Goal: Task Accomplishment & Management: Use online tool/utility

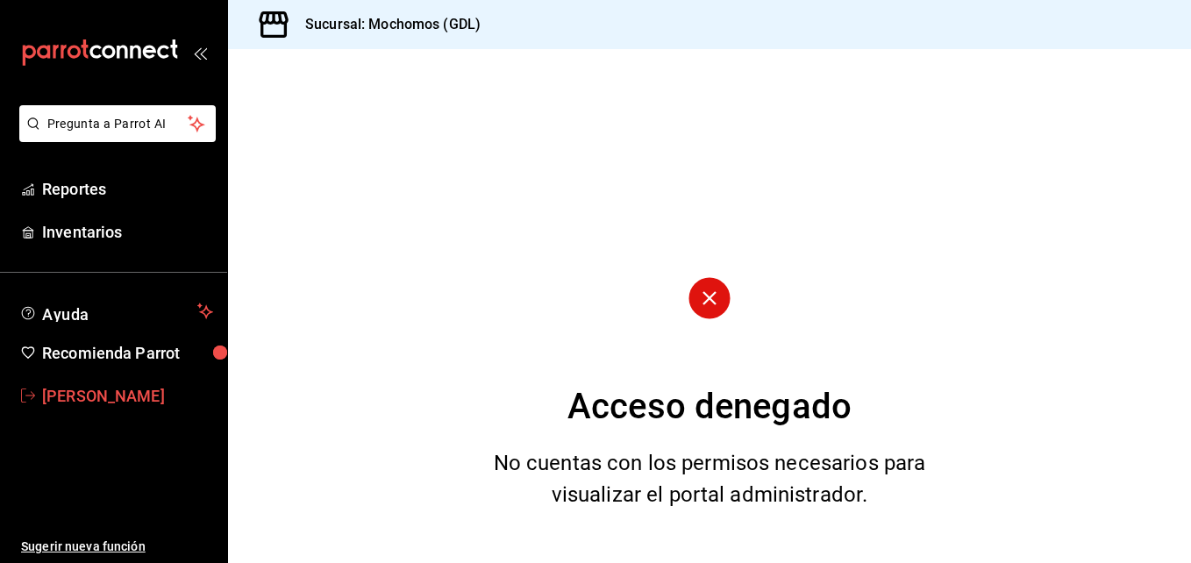
click at [69, 387] on span "[PERSON_NAME]" at bounding box center [127, 396] width 171 height 24
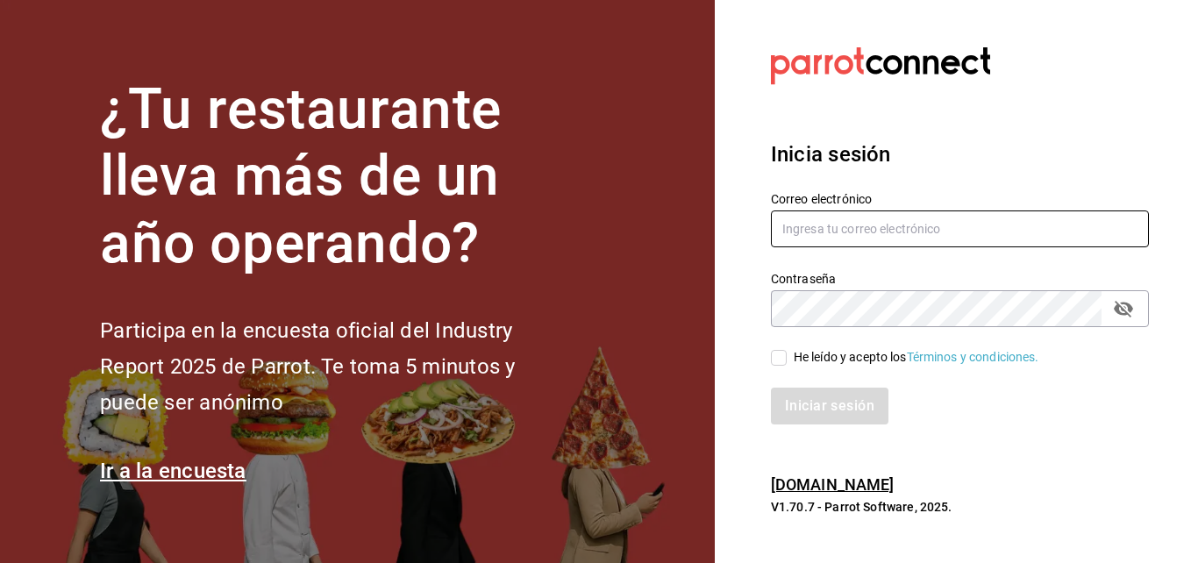
type input "maria.serrano@costeno.com"
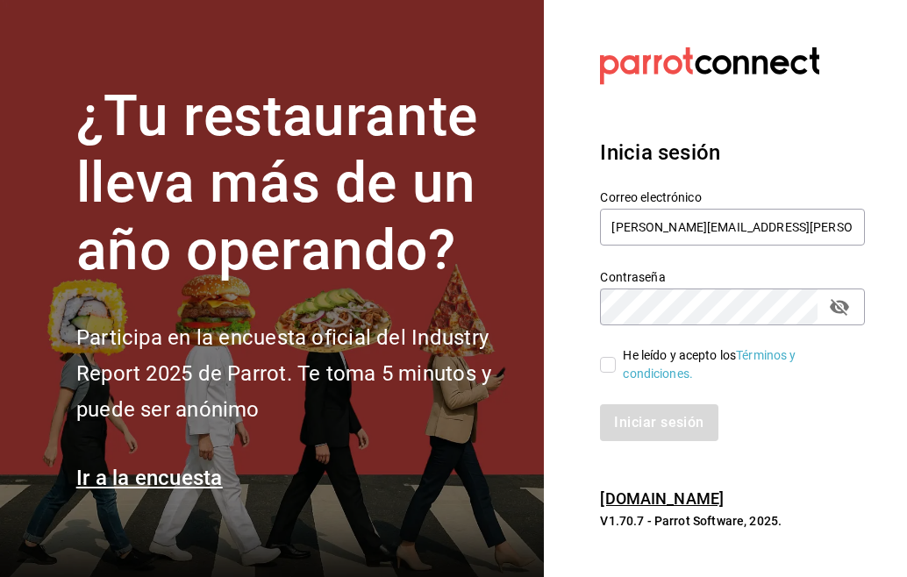
click at [604, 362] on input "He leído y acepto los Términos y condiciones." at bounding box center [608, 365] width 16 height 16
checkbox input "true"
click at [640, 424] on button "Iniciar sesión" at bounding box center [659, 422] width 119 height 37
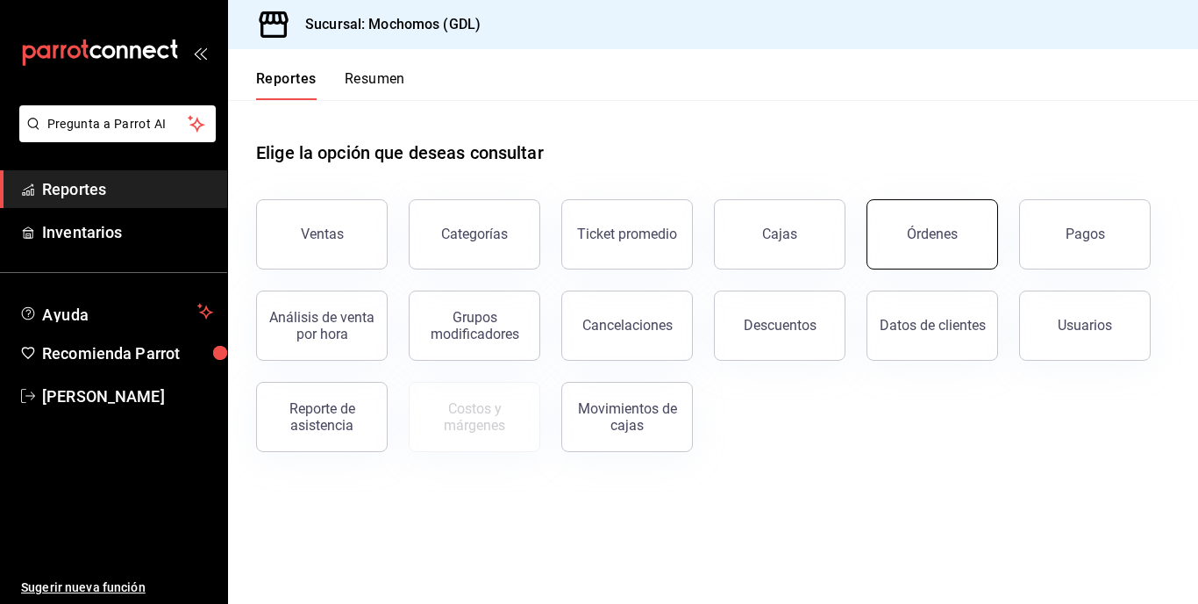
click at [906, 249] on button "Órdenes" at bounding box center [933, 234] width 132 height 70
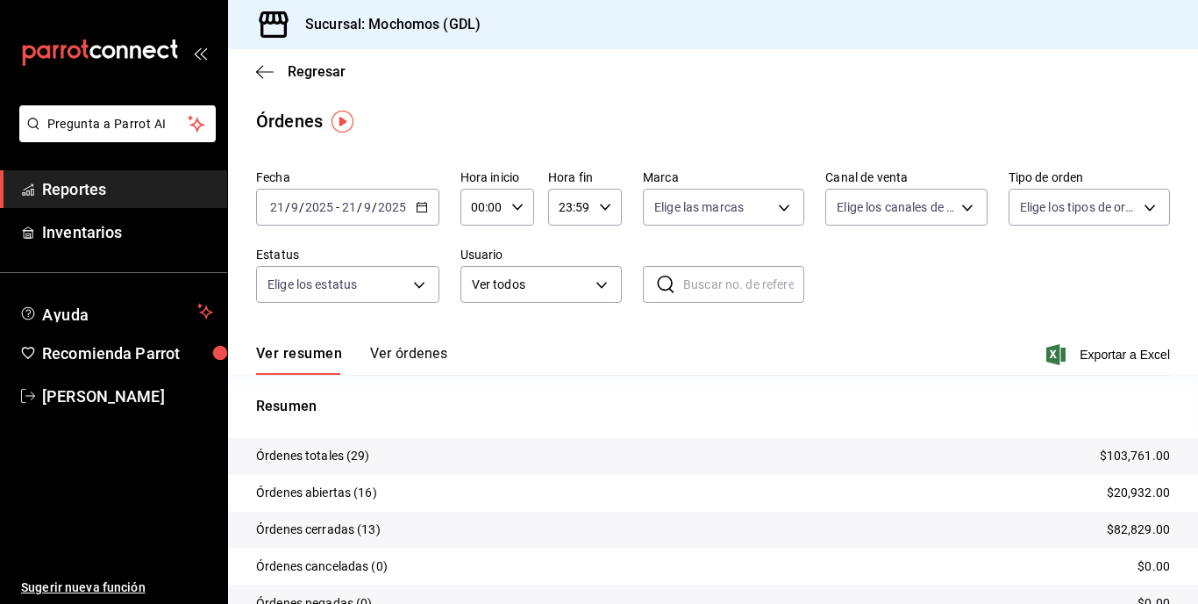
click at [291, 210] on input "9" at bounding box center [294, 207] width 9 height 14
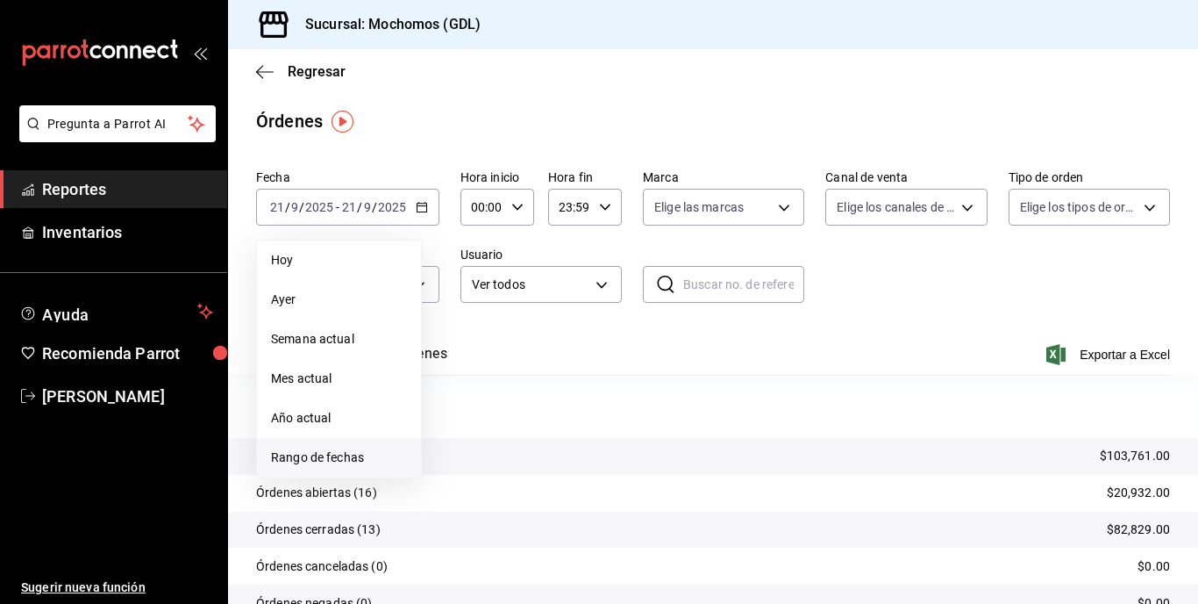
click at [290, 457] on span "Rango de fechas" at bounding box center [339, 457] width 136 height 18
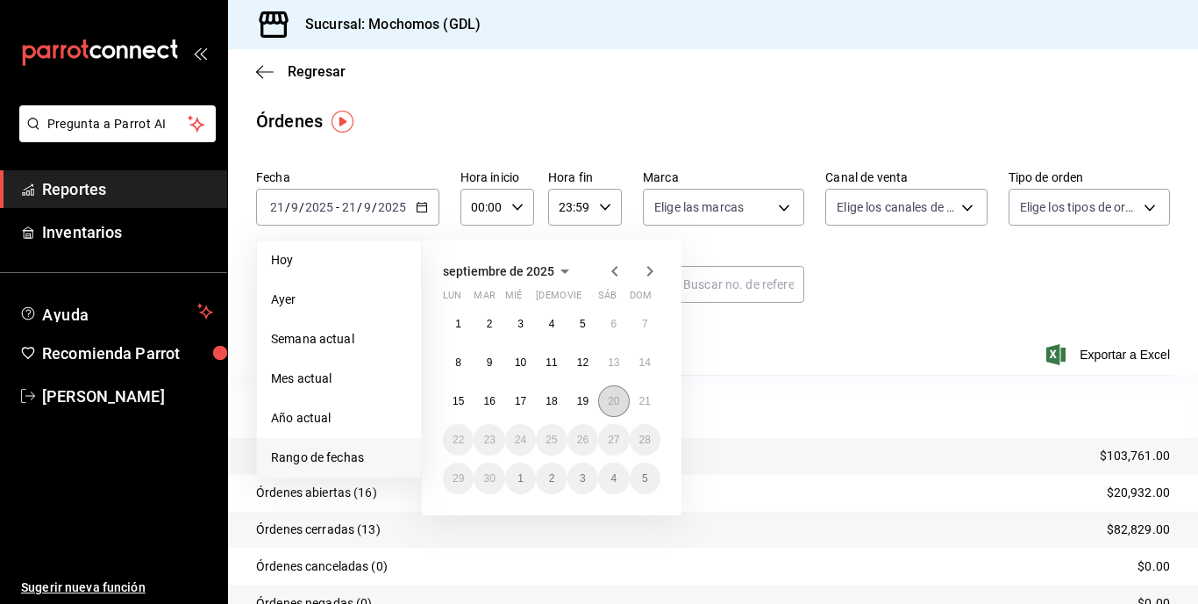
click at [607, 404] on button "20" at bounding box center [613, 401] width 31 height 32
click at [640, 404] on abbr "21" at bounding box center [645, 401] width 11 height 12
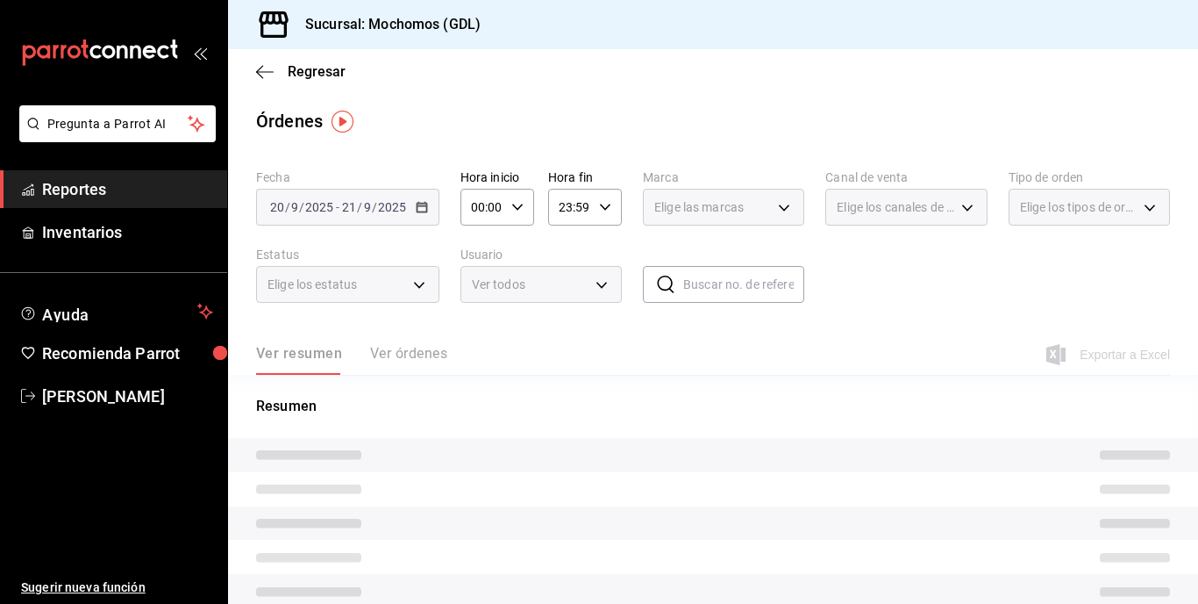
click at [519, 212] on icon "button" at bounding box center [517, 207] width 12 height 12
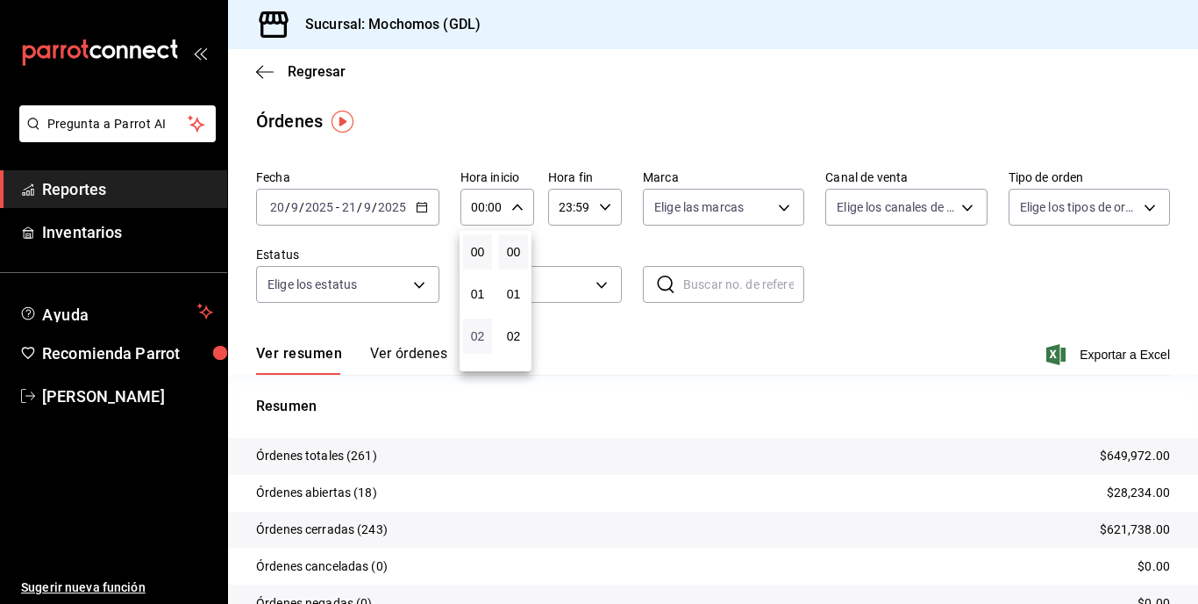
click at [481, 339] on span "02" at bounding box center [478, 336] width 8 height 14
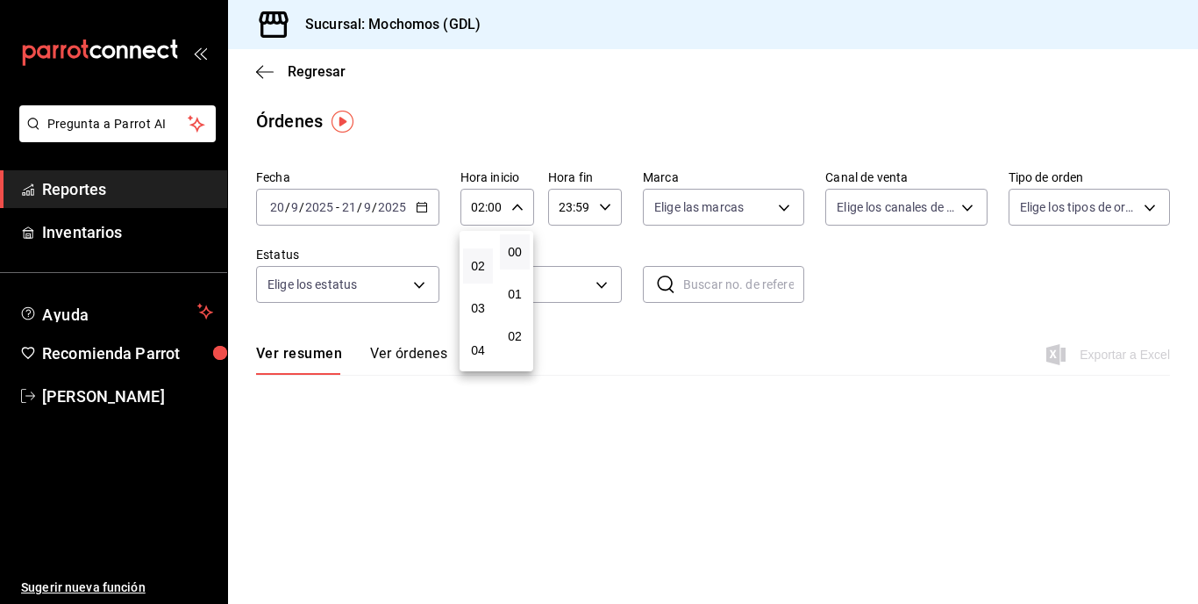
scroll to position [105, 0]
click at [478, 314] on span "04" at bounding box center [478, 315] width 9 height 14
type input "04:00"
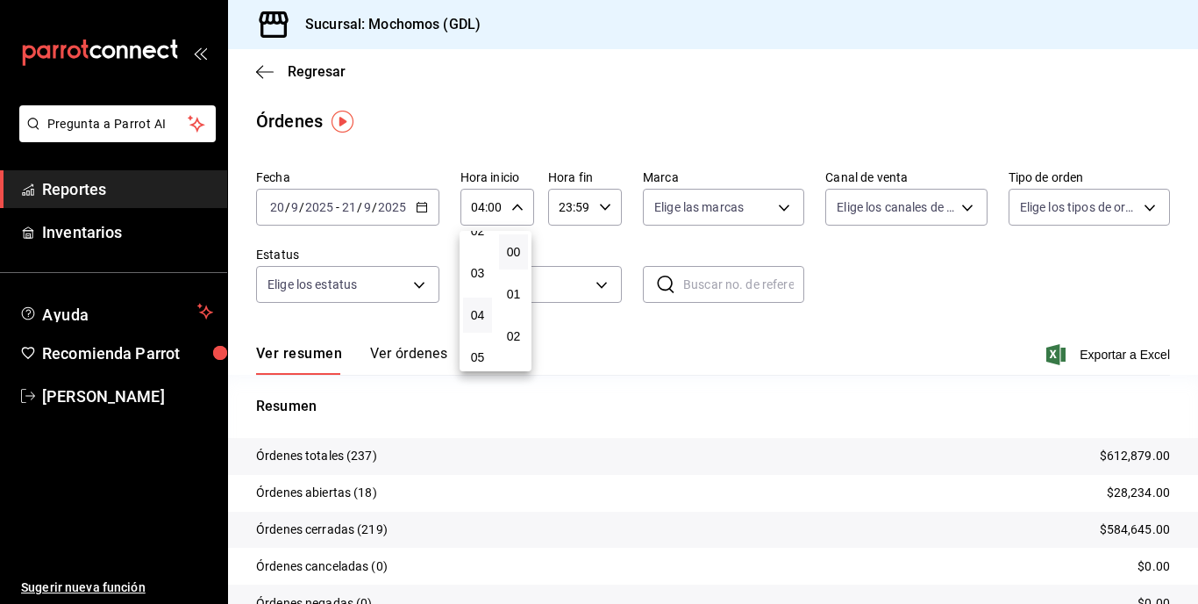
click at [776, 215] on div at bounding box center [599, 302] width 1198 height 604
click at [776, 215] on body "Pregunta a Parrot AI Reportes Inventarios Ayuda Recomienda Parrot Maria Serrano…" at bounding box center [599, 302] width 1198 height 604
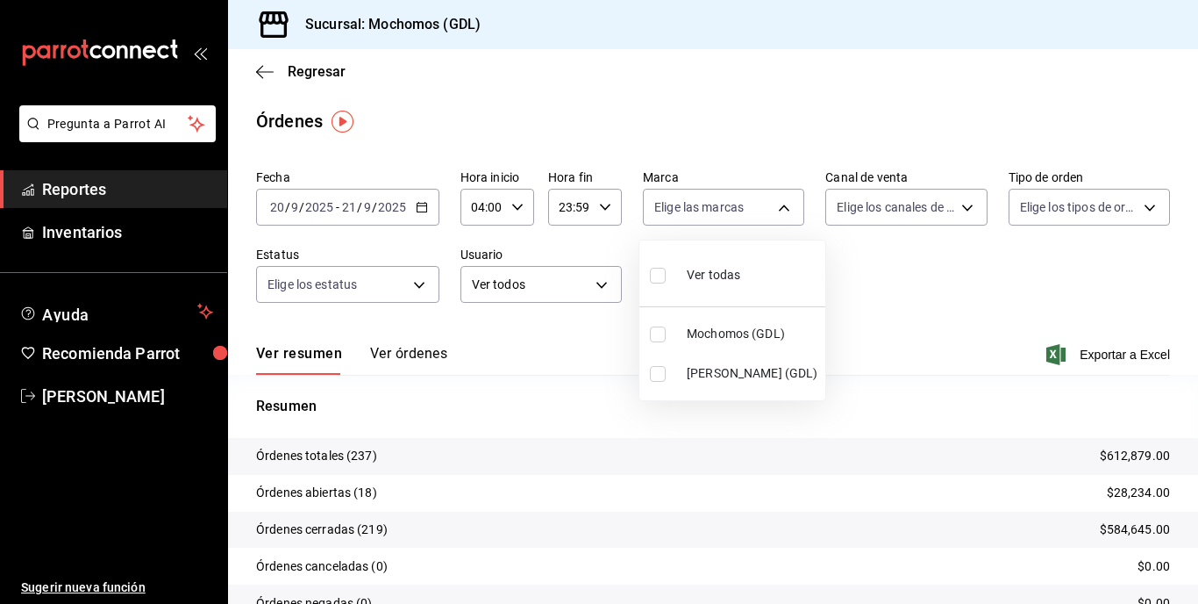
click at [657, 334] on input "checkbox" at bounding box center [658, 334] width 16 height 16
checkbox input "true"
type input "36c25d4a-7cb0-456c-a434-e981d54830bc"
click at [297, 73] on div at bounding box center [599, 302] width 1198 height 604
click at [265, 69] on icon "button" at bounding box center [265, 72] width 18 height 16
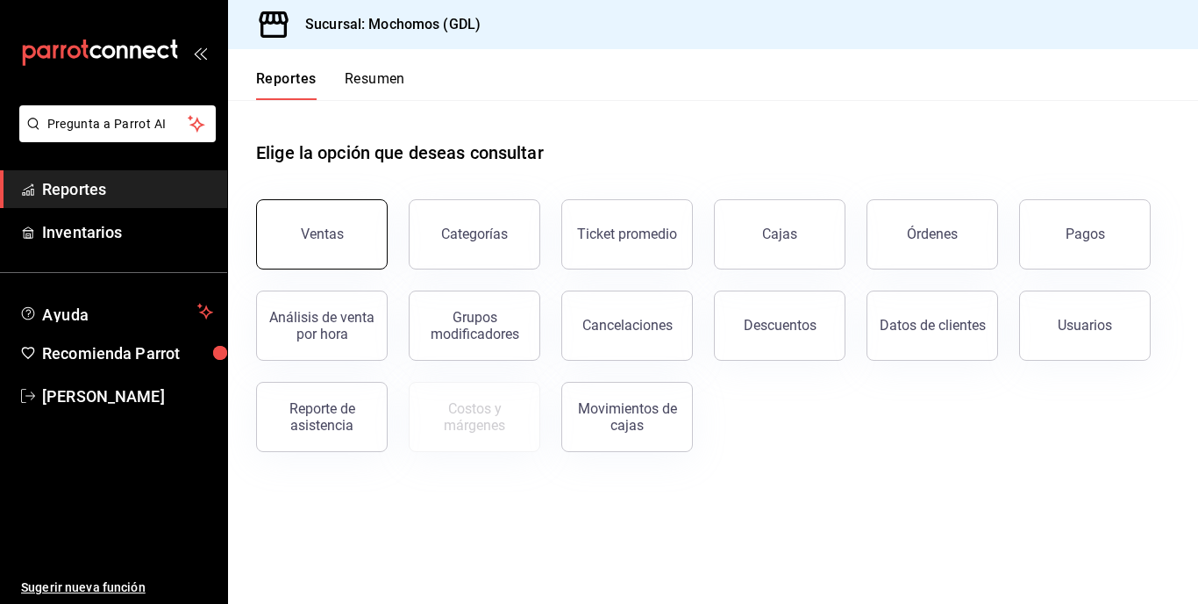
click at [304, 254] on button "Ventas" at bounding box center [322, 234] width 132 height 70
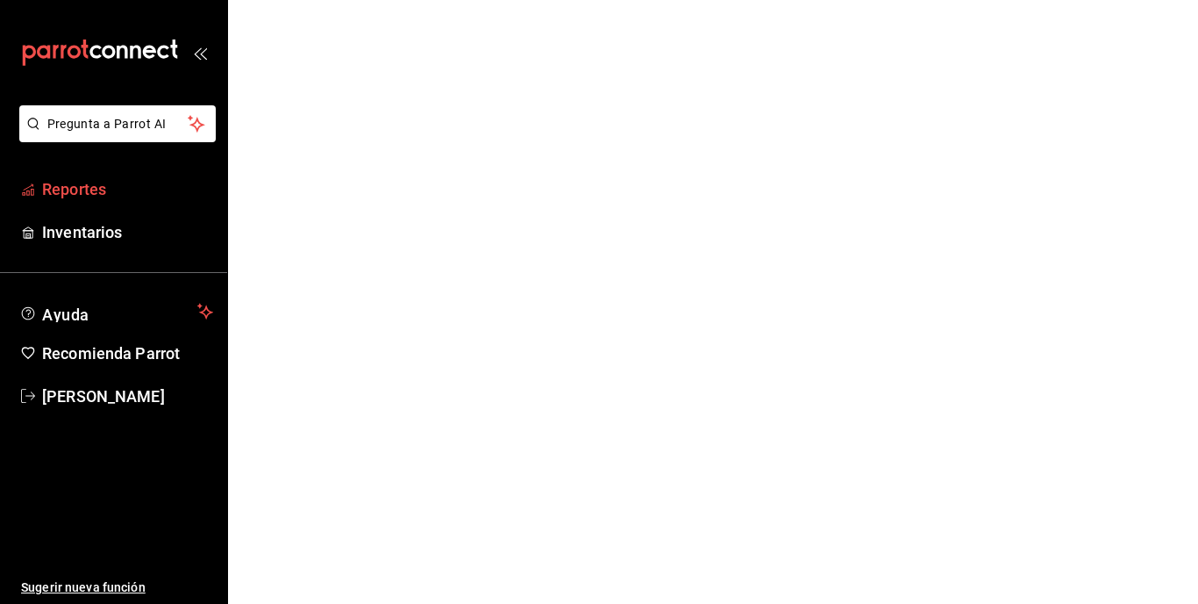
click at [82, 197] on span "Reportes" at bounding box center [127, 189] width 171 height 24
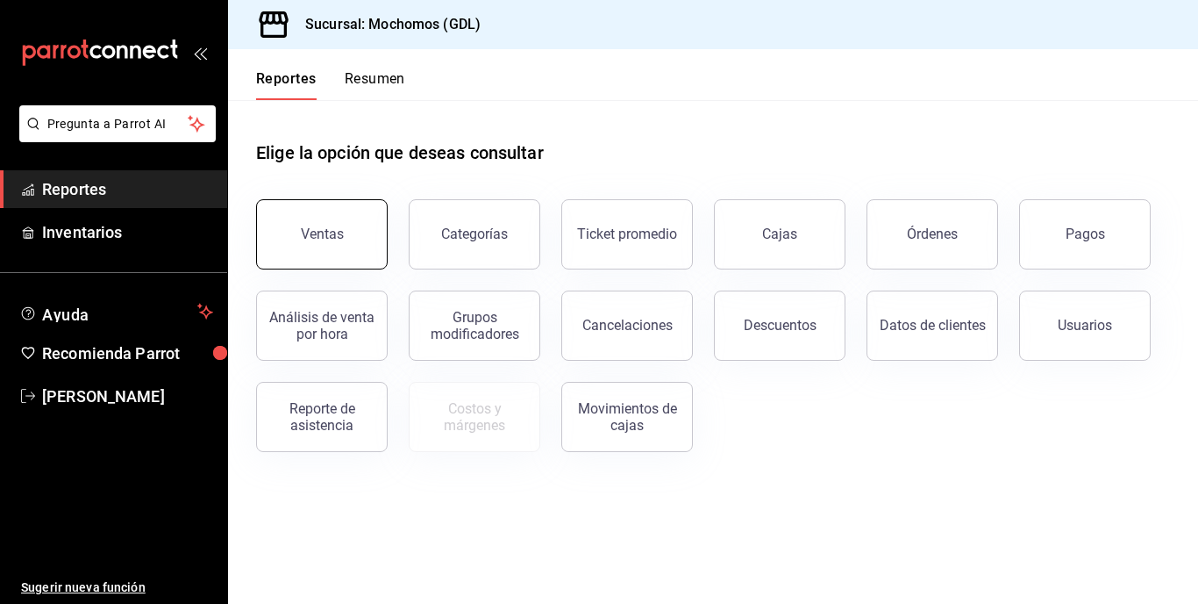
click at [330, 234] on div "Ventas" at bounding box center [322, 233] width 43 height 17
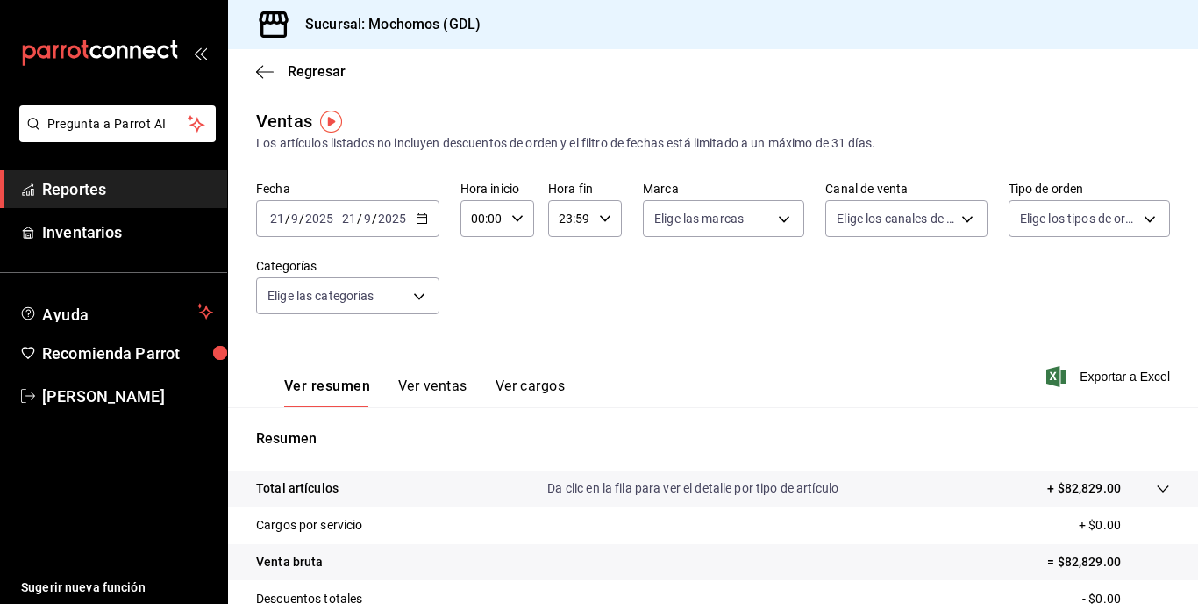
click at [290, 220] on input "9" at bounding box center [294, 218] width 9 height 14
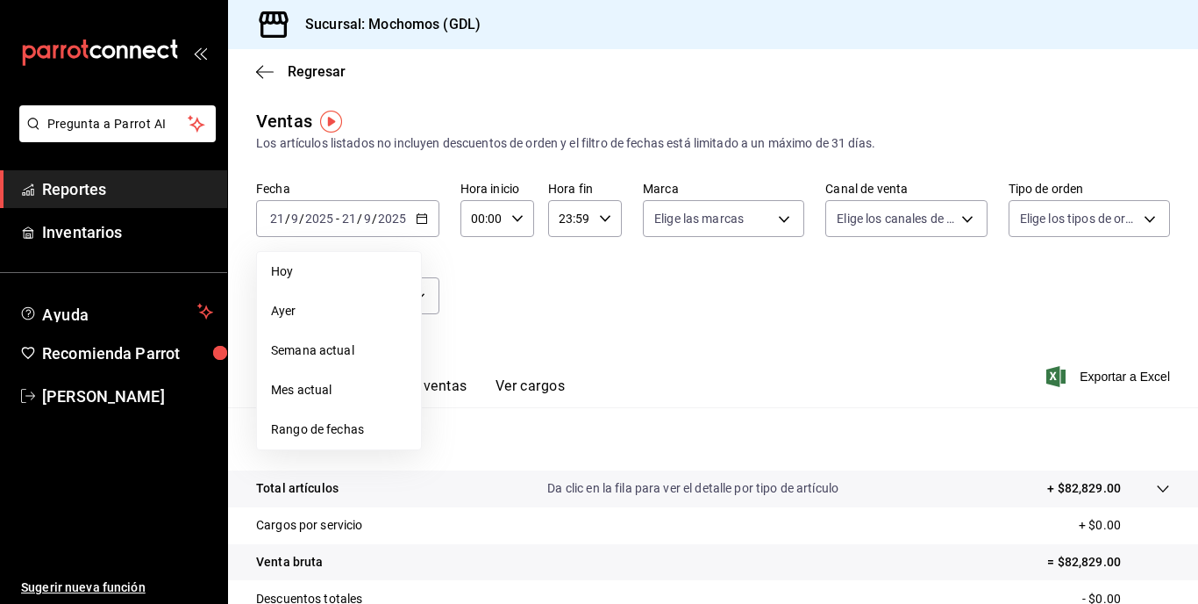
click at [293, 422] on span "Rango de fechas" at bounding box center [339, 429] width 136 height 18
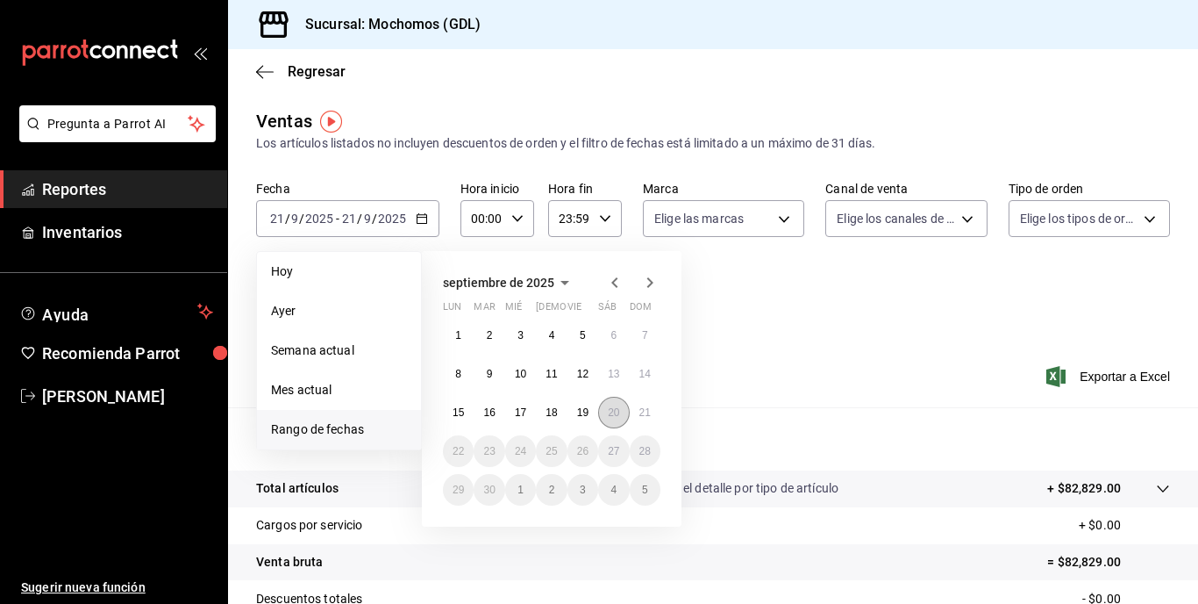
click at [604, 414] on button "20" at bounding box center [613, 413] width 31 height 32
click at [638, 414] on button "21" at bounding box center [645, 413] width 31 height 32
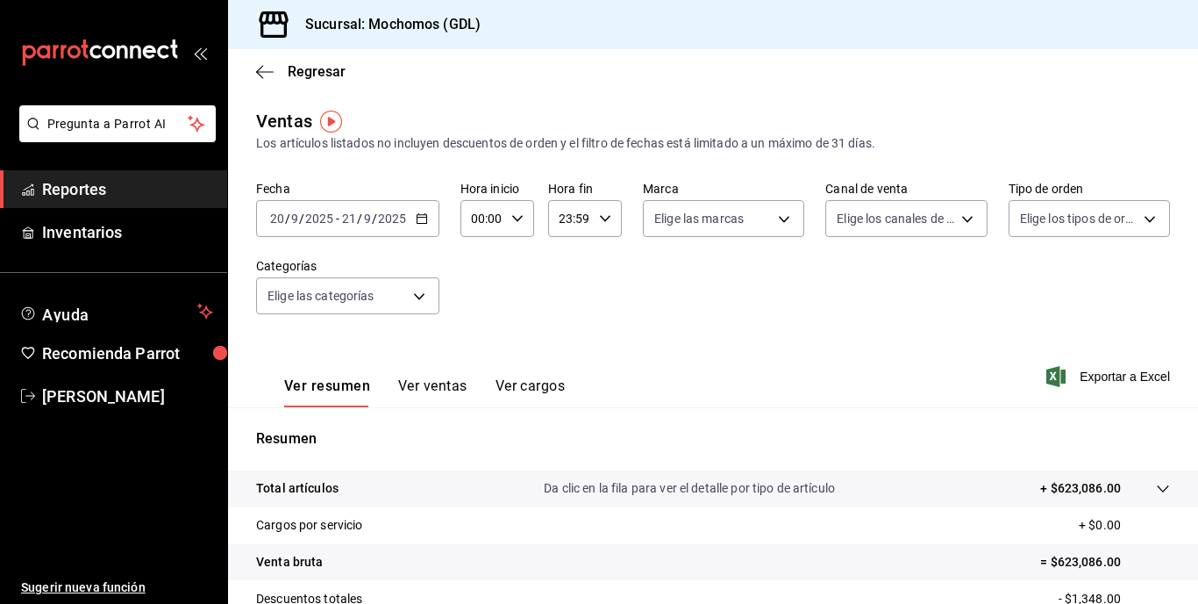
click at [513, 218] on icon "button" at bounding box center [517, 218] width 12 height 12
click at [475, 340] on span "02" at bounding box center [478, 347] width 8 height 14
type input "02:00"
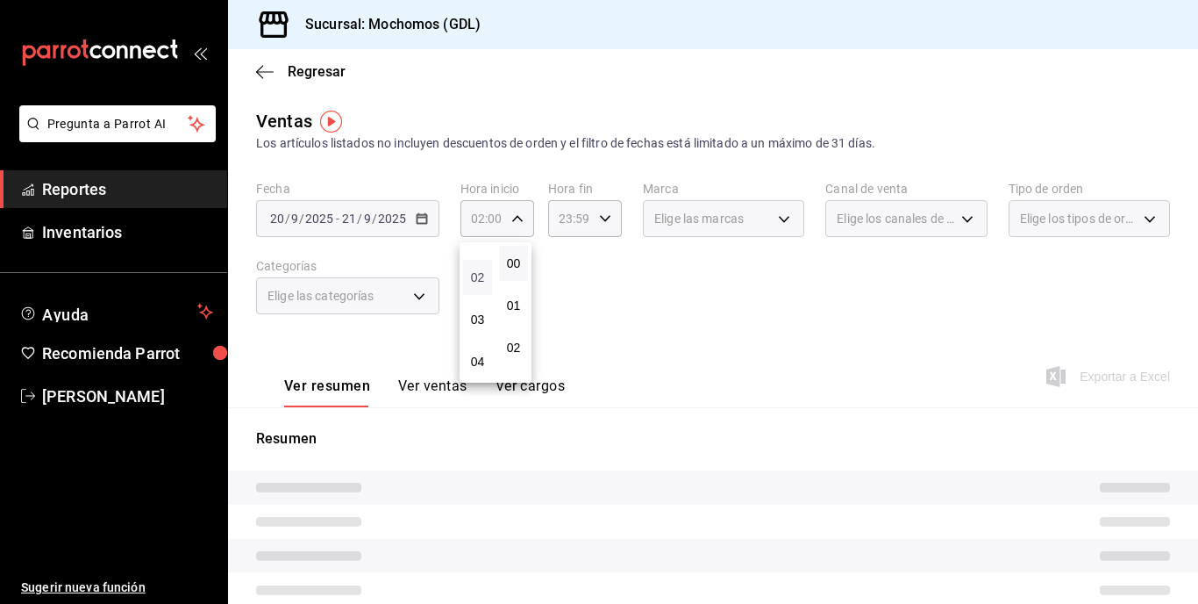
scroll to position [105, 0]
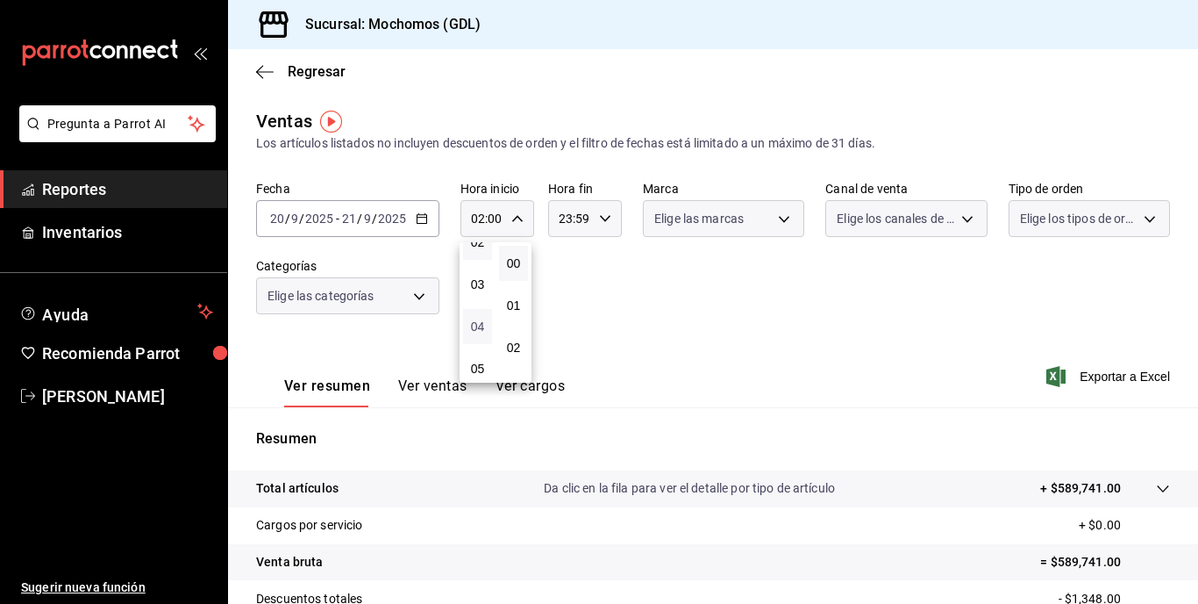
click at [475, 323] on span "04" at bounding box center [478, 326] width 8 height 14
type input "04:00"
click at [782, 218] on div at bounding box center [599, 302] width 1198 height 604
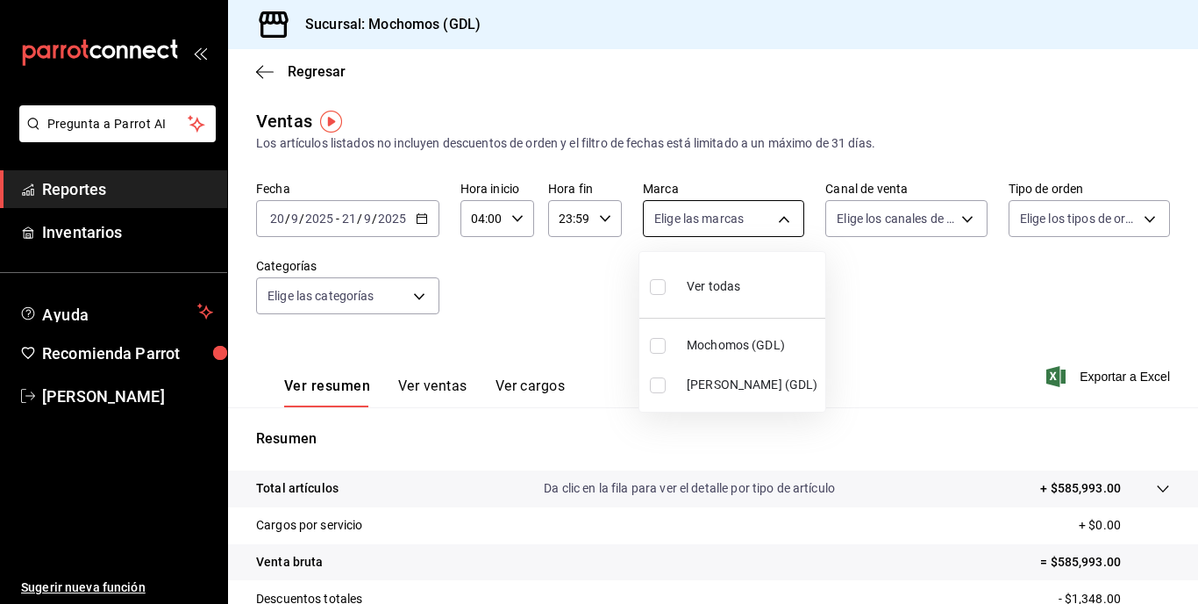
click at [775, 225] on body "Pregunta a Parrot AI Reportes Inventarios Ayuda Recomienda Parrot [PERSON_NAME]…" at bounding box center [599, 302] width 1198 height 604
click at [654, 344] on input "checkbox" at bounding box center [658, 346] width 16 height 16
checkbox input "true"
type input "36c25d4a-7cb0-456c-a434-e981d54830bc"
click at [1194, 591] on div at bounding box center [599, 302] width 1198 height 604
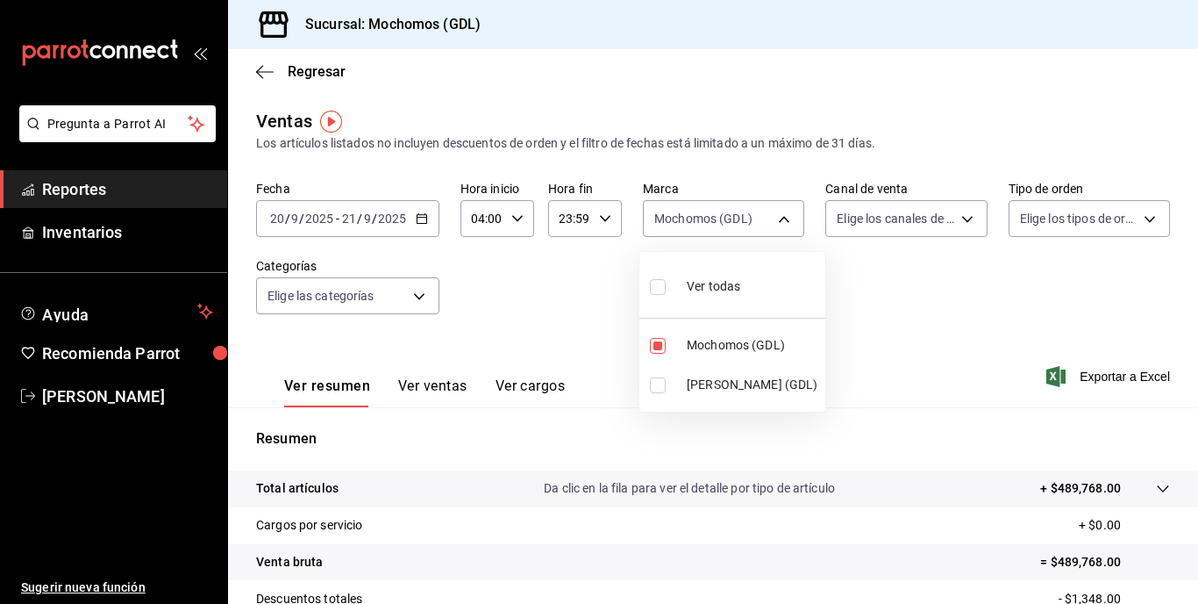
click at [1194, 591] on div at bounding box center [599, 302] width 1198 height 604
click at [1194, 591] on div "Ver todas Mochomos (GDL) [PERSON_NAME] (GDL)" at bounding box center [599, 302] width 1198 height 604
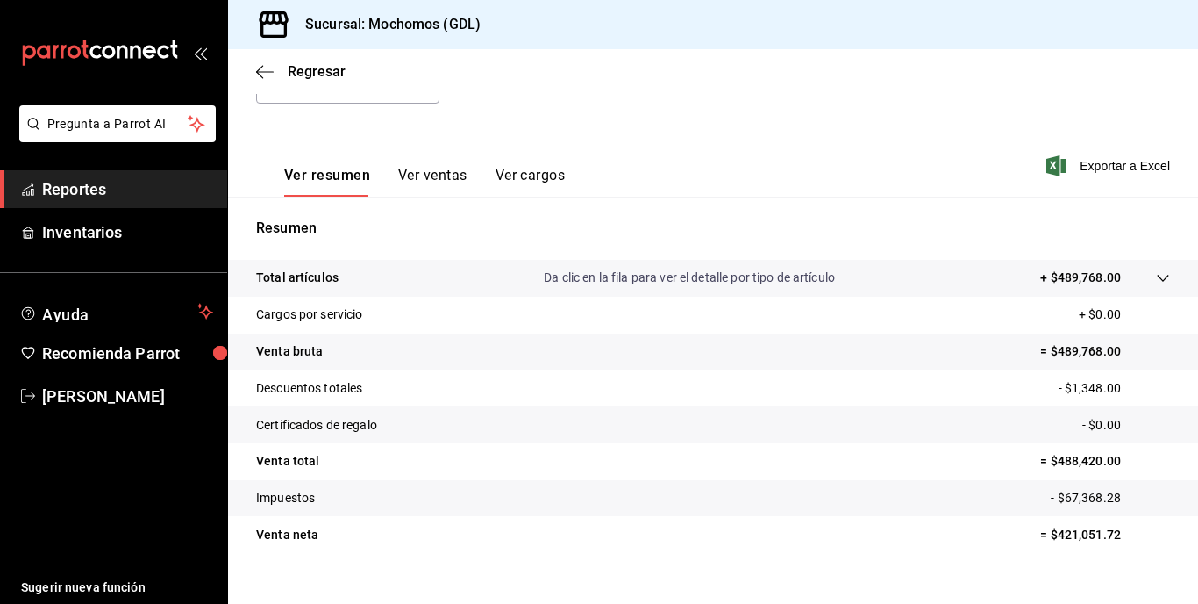
scroll to position [237, 0]
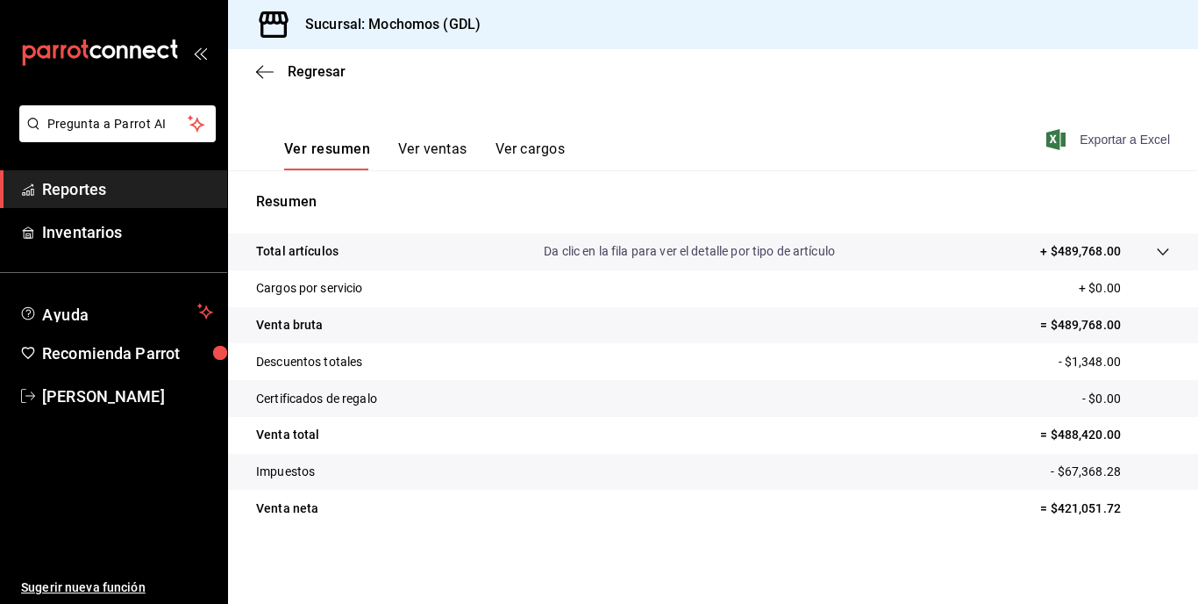
click at [1101, 145] on span "Exportar a Excel" at bounding box center [1110, 139] width 120 height 21
click at [295, 75] on span "Regresar" at bounding box center [317, 71] width 58 height 17
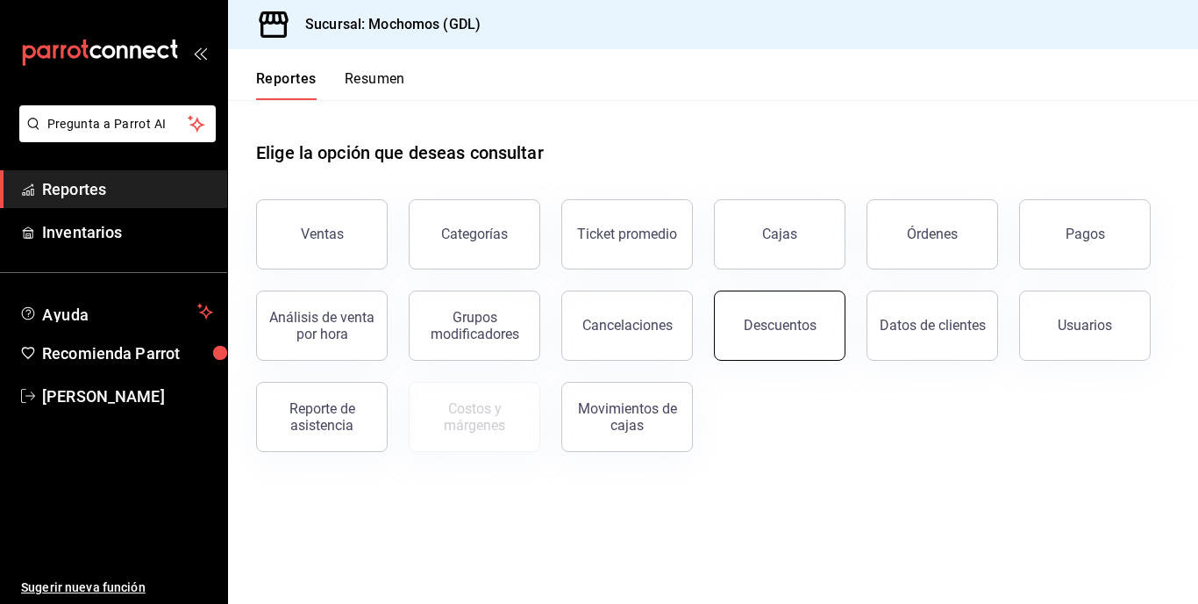
click at [793, 316] on button "Descuentos" at bounding box center [780, 325] width 132 height 70
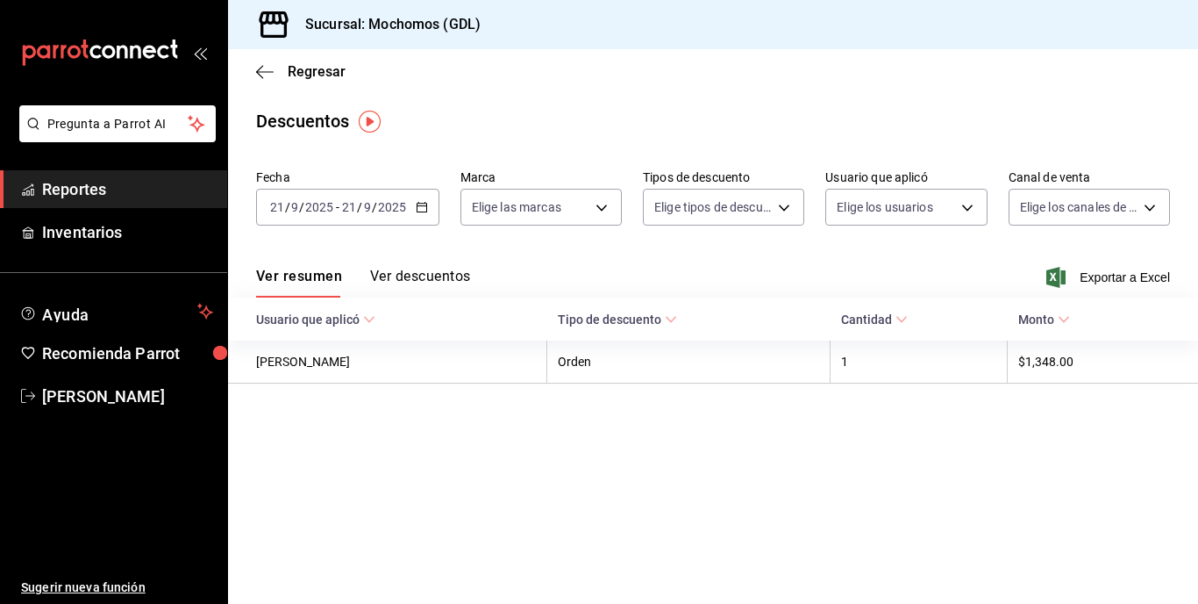
click at [279, 213] on input "21" at bounding box center [277, 207] width 16 height 14
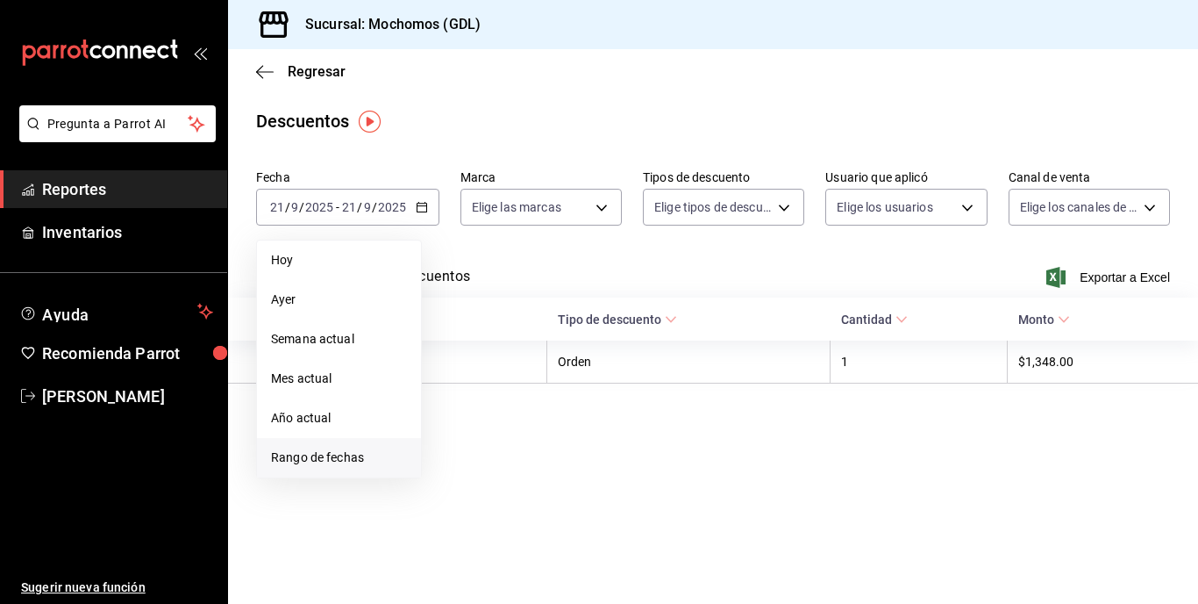
click at [308, 454] on span "Rango de fechas" at bounding box center [339, 457] width 136 height 18
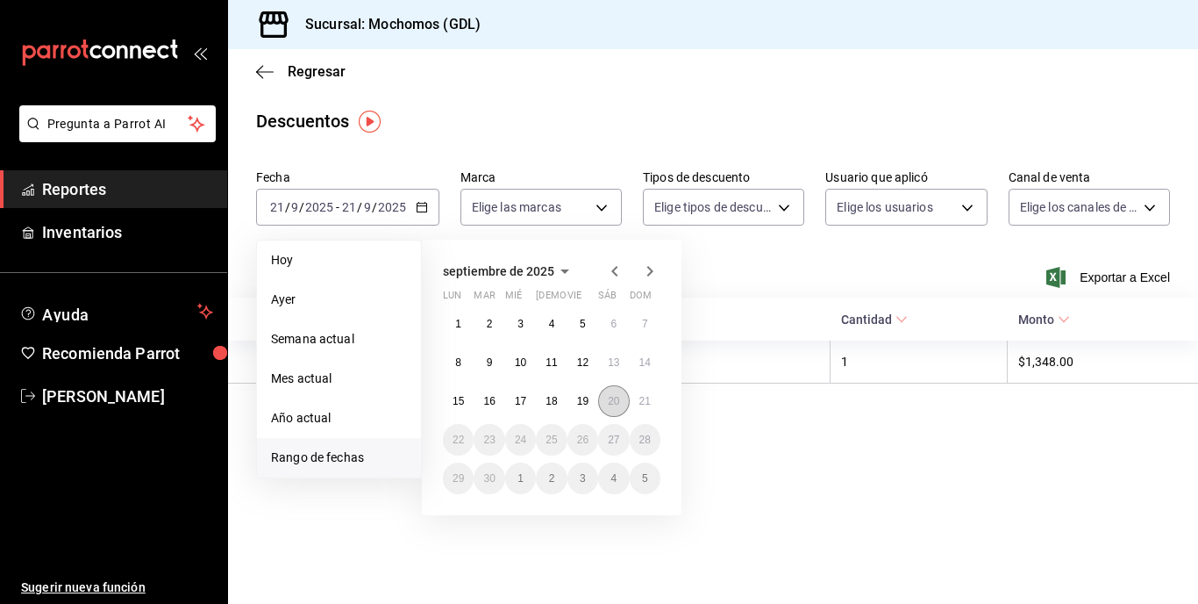
click at [604, 402] on button "20" at bounding box center [613, 401] width 31 height 32
click at [634, 404] on button "21" at bounding box center [645, 401] width 31 height 32
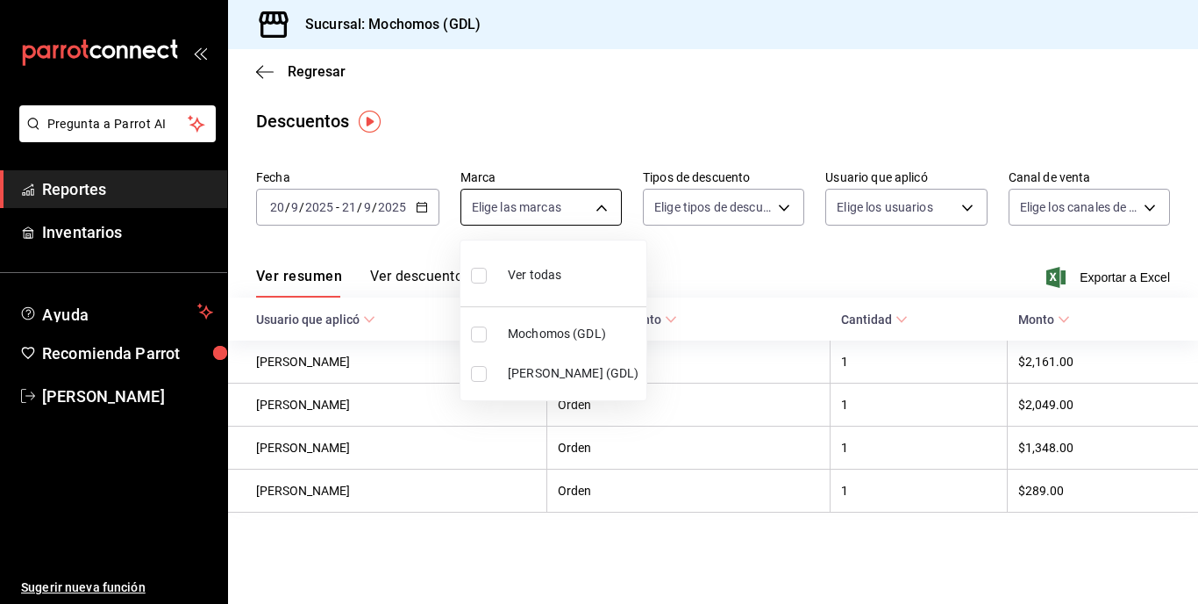
click at [597, 207] on body "Pregunta a Parrot AI Reportes Inventarios Ayuda Recomienda Parrot [PERSON_NAME]…" at bounding box center [599, 302] width 1198 height 604
click at [482, 334] on input "checkbox" at bounding box center [479, 334] width 16 height 16
checkbox input "true"
type input "36c25d4a-7cb0-456c-a434-e981d54830bc"
click at [807, 522] on div at bounding box center [599, 302] width 1198 height 604
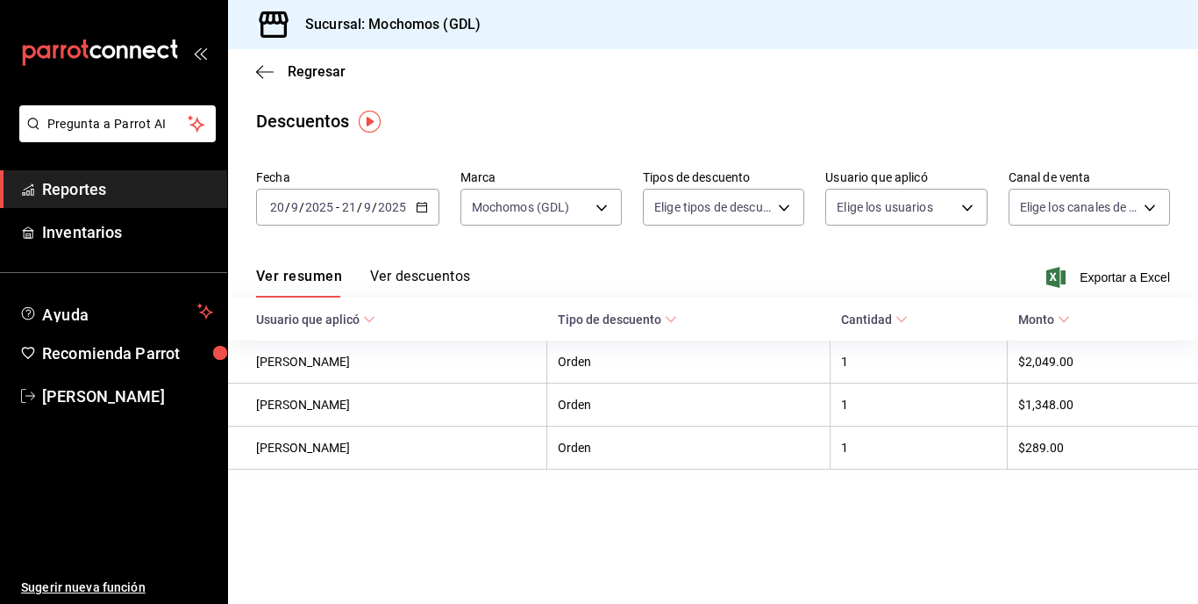
click at [750, 539] on main "Regresar Descuentos Fecha [DATE] [DATE] - [DATE] [DATE] Marca Mochomos (GDL) 36…" at bounding box center [713, 326] width 970 height 554
click at [1120, 523] on main "Regresar Descuentos Fecha [DATE] [DATE] - [DATE] [DATE] Marca Mochomos (GDL) 36…" at bounding box center [713, 326] width 970 height 554
click at [440, 285] on button "Ver descuentos" at bounding box center [420, 283] width 100 height 30
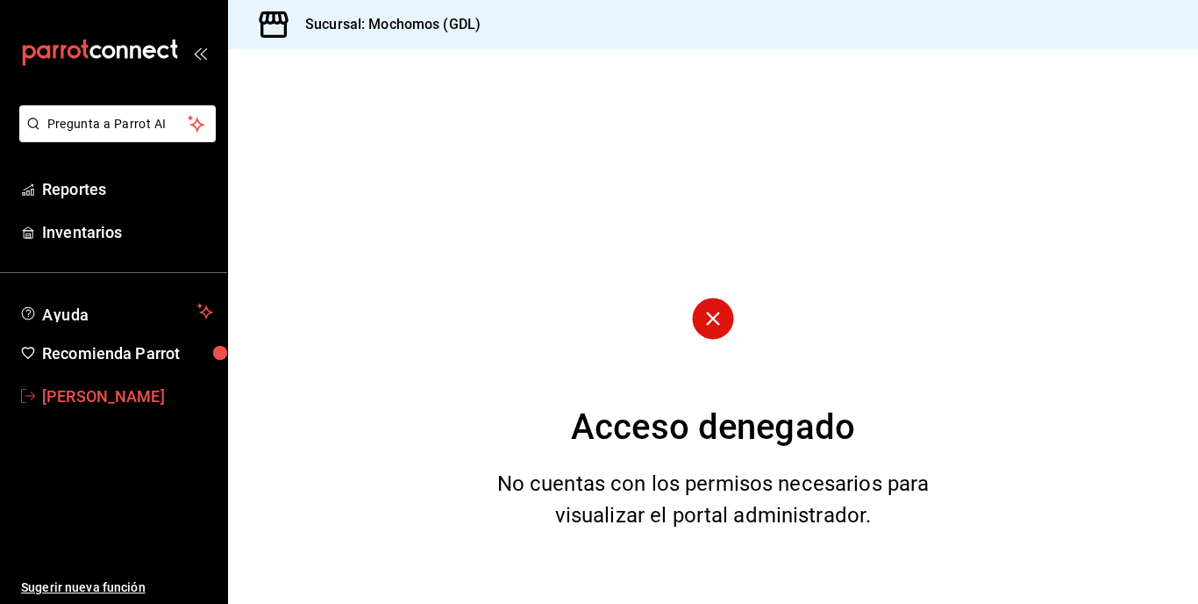
click at [139, 397] on span "[PERSON_NAME]" at bounding box center [127, 396] width 171 height 24
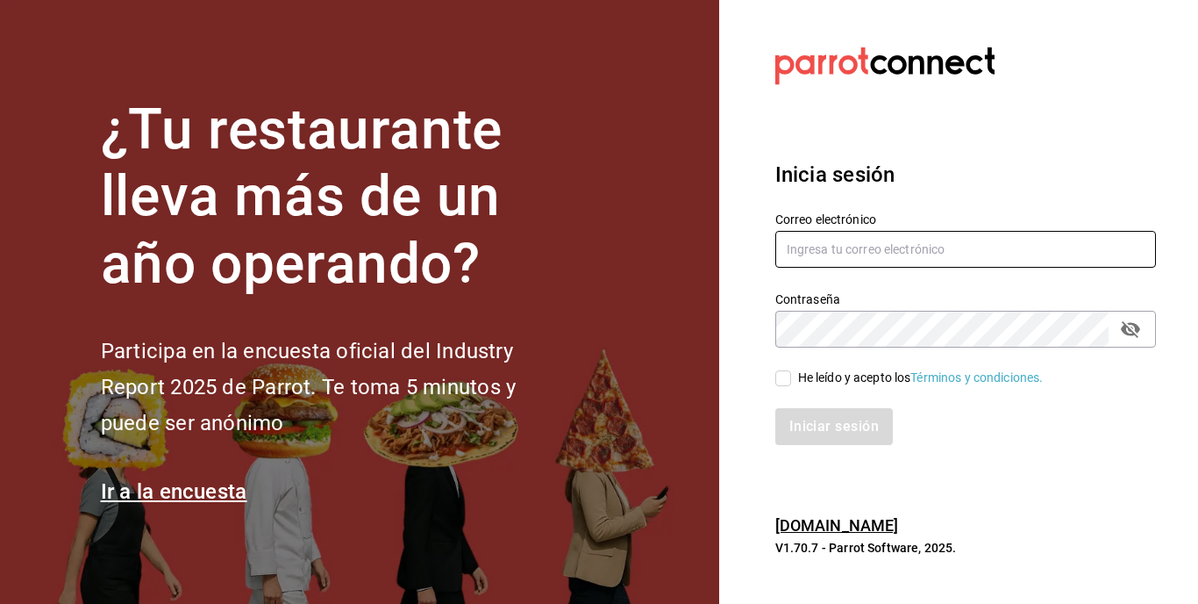
type input "maria.serrano@costeno.com"
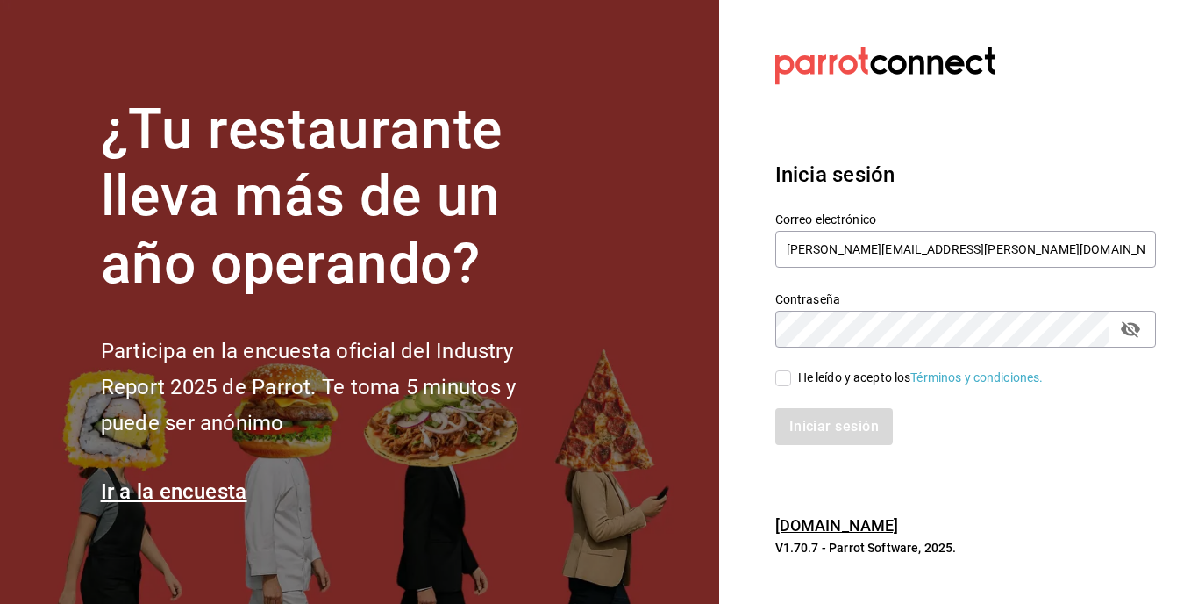
click at [784, 372] on input "He leído y acepto los Términos y condiciones." at bounding box center [784, 378] width 16 height 16
checkbox input "true"
click at [839, 428] on button "Iniciar sesión" at bounding box center [835, 426] width 119 height 37
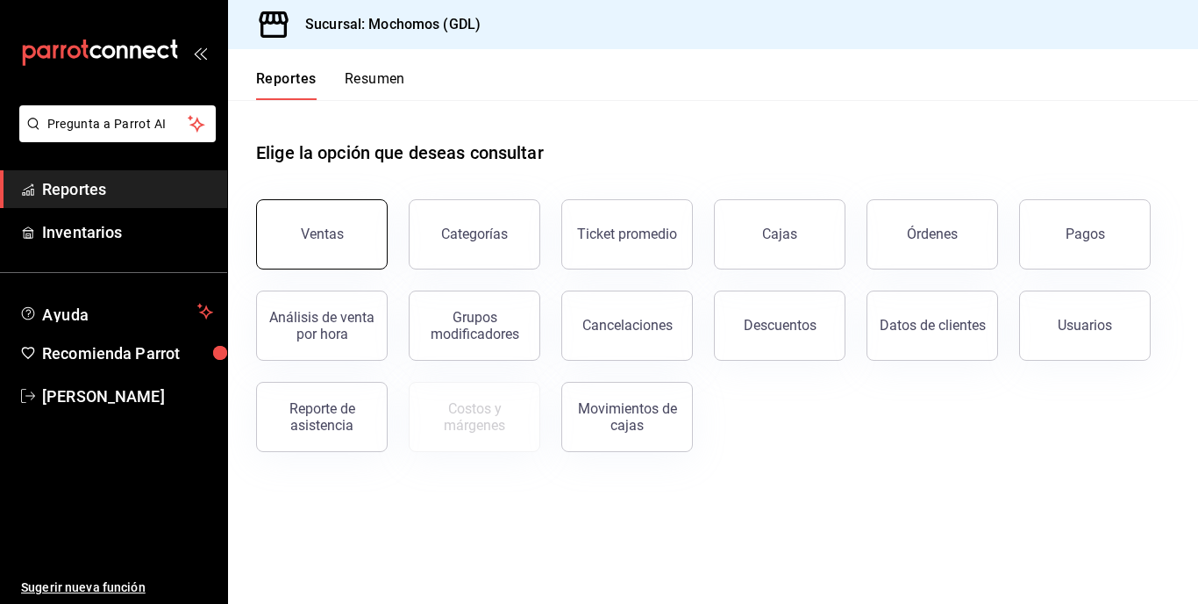
click at [357, 232] on button "Ventas" at bounding box center [322, 234] width 132 height 70
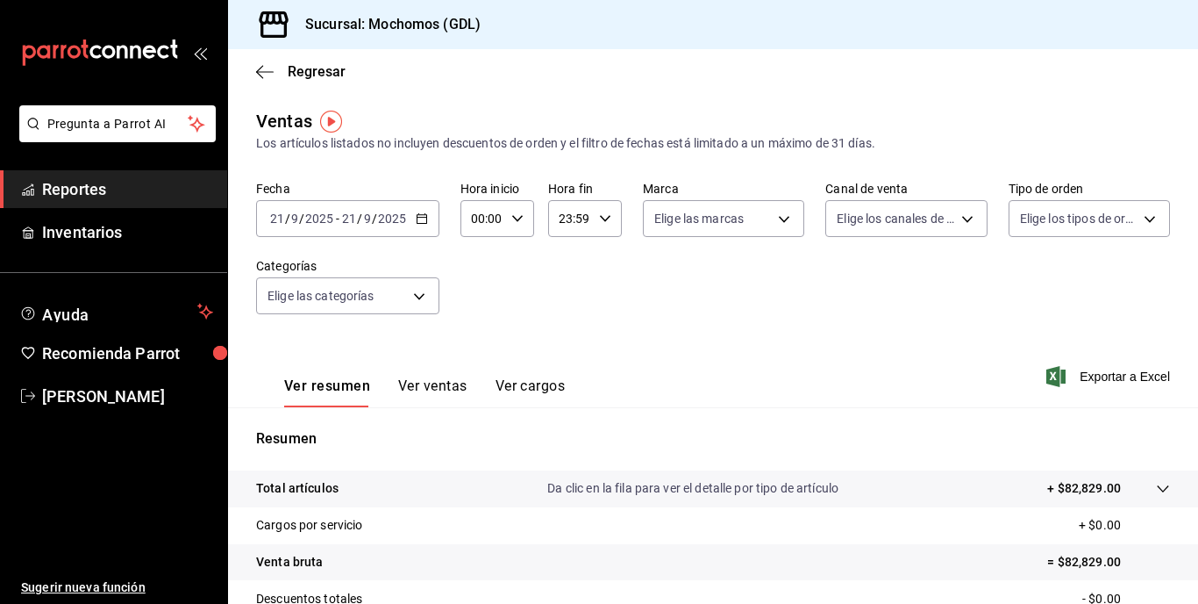
click at [418, 218] on icon "button" at bounding box center [422, 218] width 12 height 12
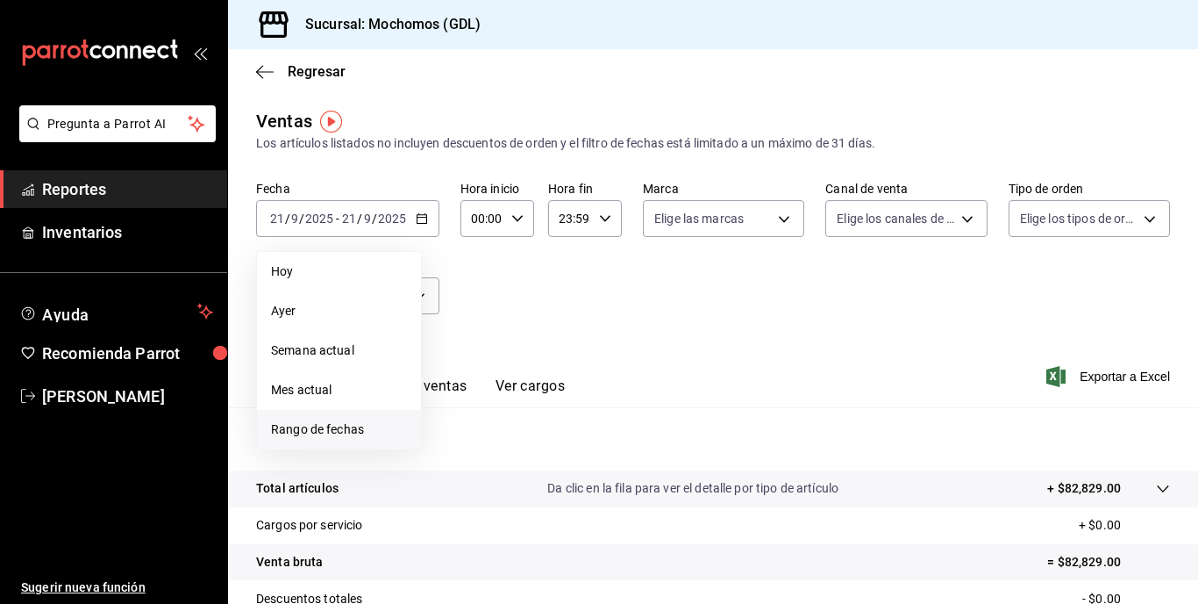
click at [362, 422] on span "Rango de fechas" at bounding box center [339, 429] width 136 height 18
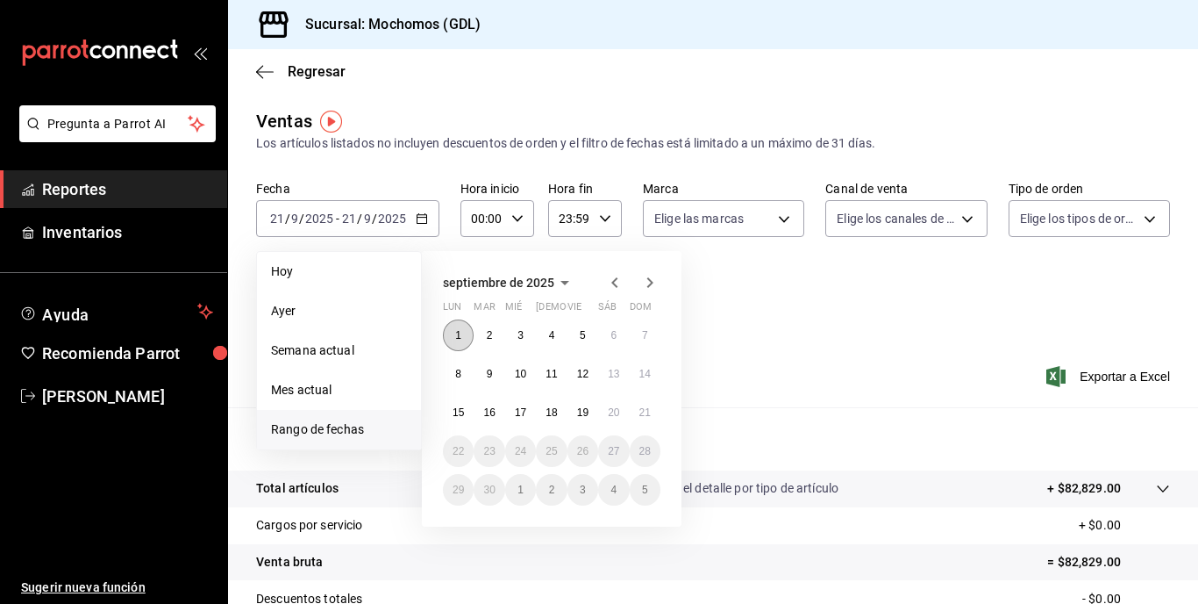
click at [467, 321] on button "1" at bounding box center [458, 335] width 31 height 32
click at [653, 409] on button "21" at bounding box center [645, 413] width 31 height 32
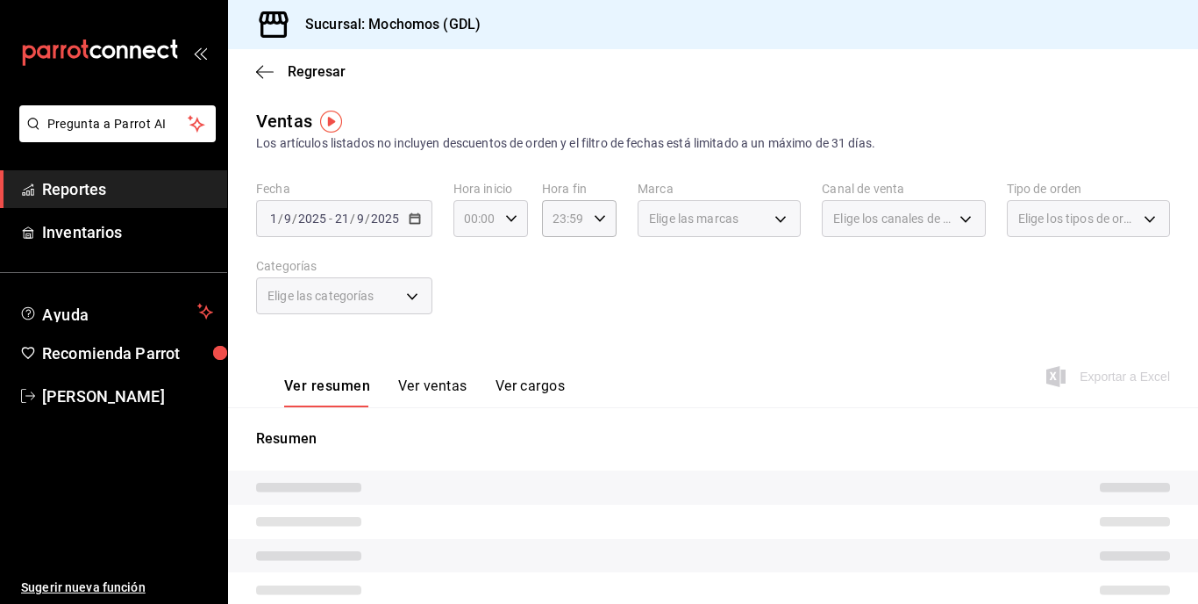
click at [509, 214] on icon "button" at bounding box center [511, 218] width 12 height 12
click at [476, 314] on span "05" at bounding box center [471, 316] width 9 height 14
type input "05:00"
click at [580, 311] on div at bounding box center [599, 302] width 1198 height 604
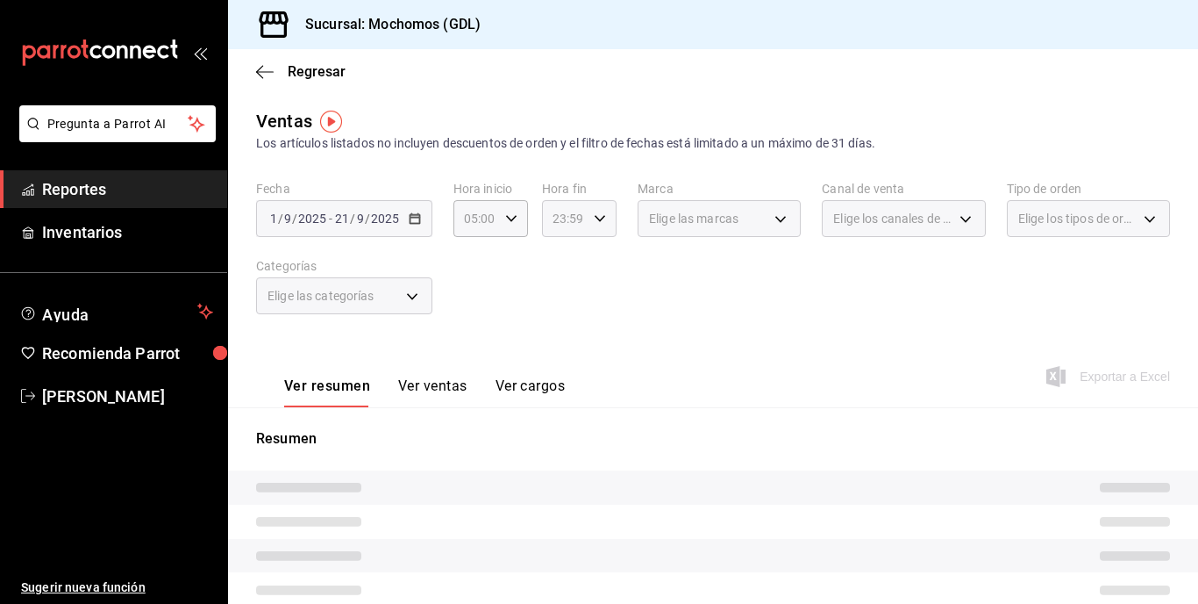
click at [597, 216] on icon "button" at bounding box center [600, 218] width 12 height 12
click at [558, 325] on span "04" at bounding box center [558, 325] width 9 height 14
type input "04:59"
click at [716, 316] on div at bounding box center [599, 302] width 1198 height 604
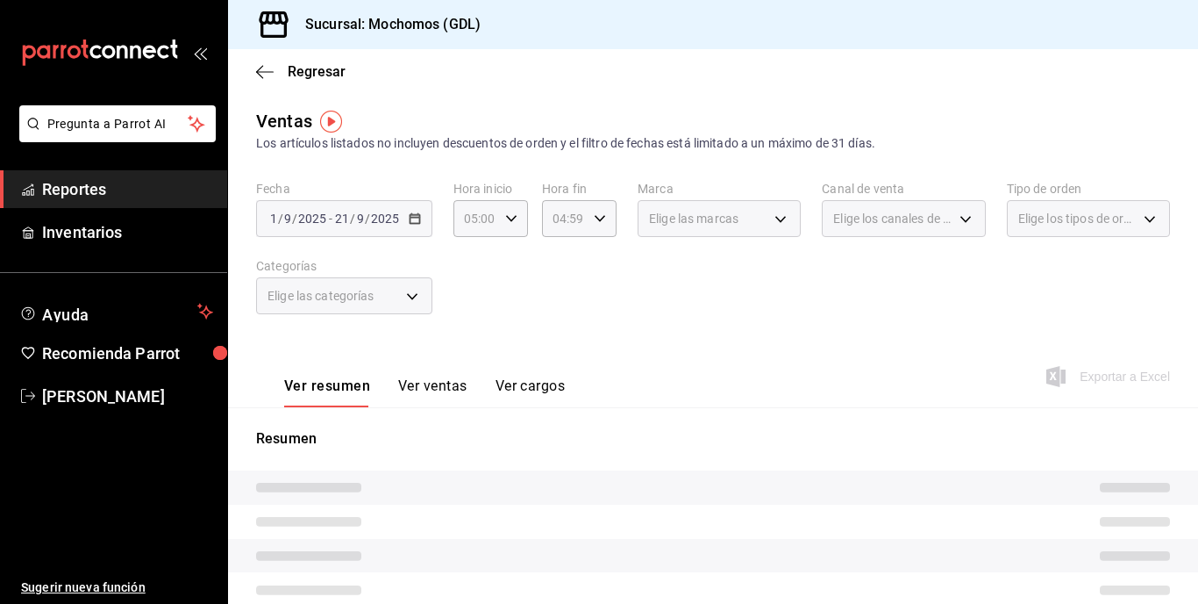
click at [769, 216] on div "Elige las marcas" at bounding box center [719, 218] width 163 height 37
click at [772, 268] on div "Fecha 2025-09-01 1 / 9 / 2025 - 2025-09-21 21 / 9 / 2025 Hora inicio 05:00 Hora…" at bounding box center [713, 258] width 914 height 154
click at [777, 218] on div "Elige las marcas" at bounding box center [719, 218] width 163 height 37
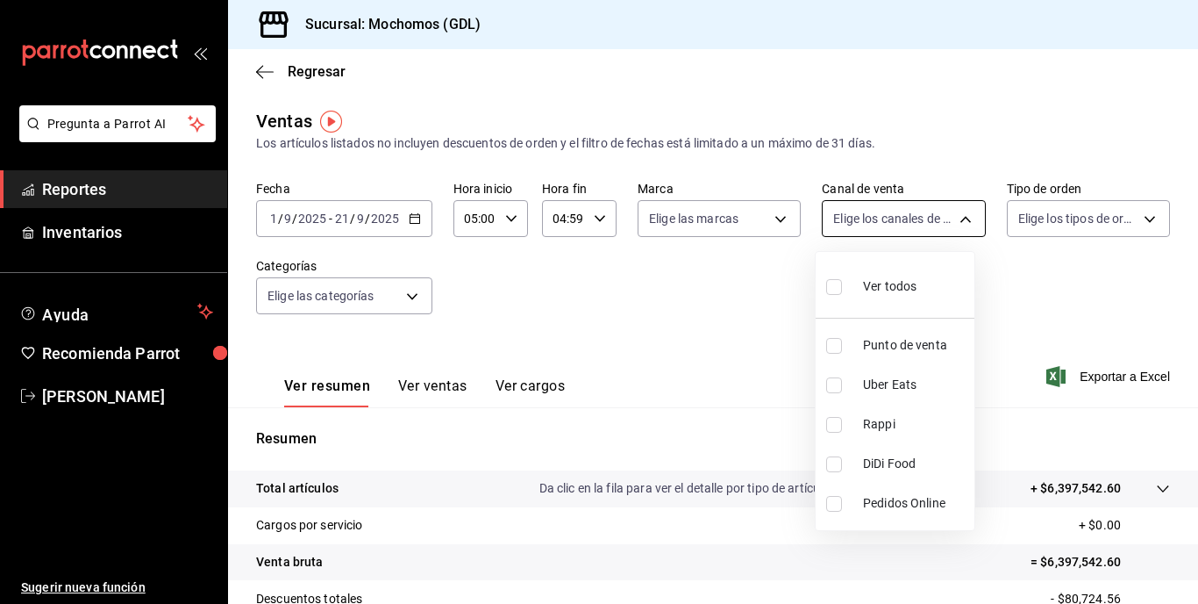
click at [958, 218] on body "Pregunta a Parrot AI Reportes Inventarios Ayuda Recomienda Parrot Maria Serrano…" at bounding box center [599, 302] width 1198 height 604
click at [768, 214] on div at bounding box center [599, 302] width 1198 height 604
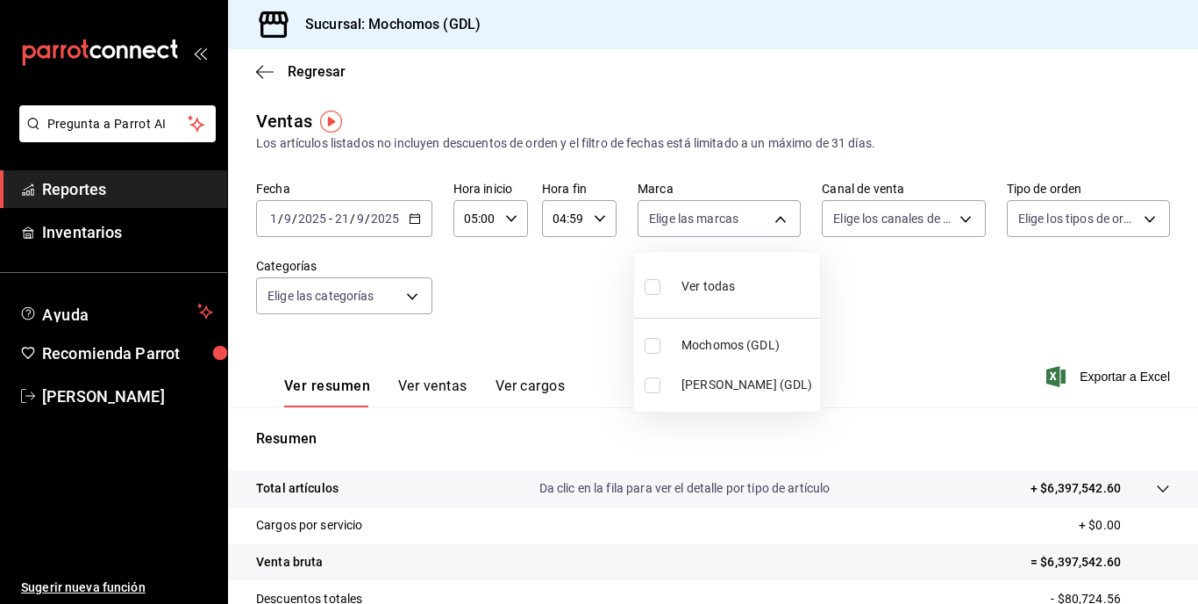
click at [768, 214] on body "Pregunta a Parrot AI Reportes Inventarios Ayuda Recomienda Parrot Maria Serrano…" at bounding box center [599, 302] width 1198 height 604
click at [651, 343] on input "checkbox" at bounding box center [653, 346] width 16 height 16
checkbox input "true"
type input "36c25d4a-7cb0-456c-a434-e981d54830bc"
click at [956, 217] on div at bounding box center [599, 302] width 1198 height 604
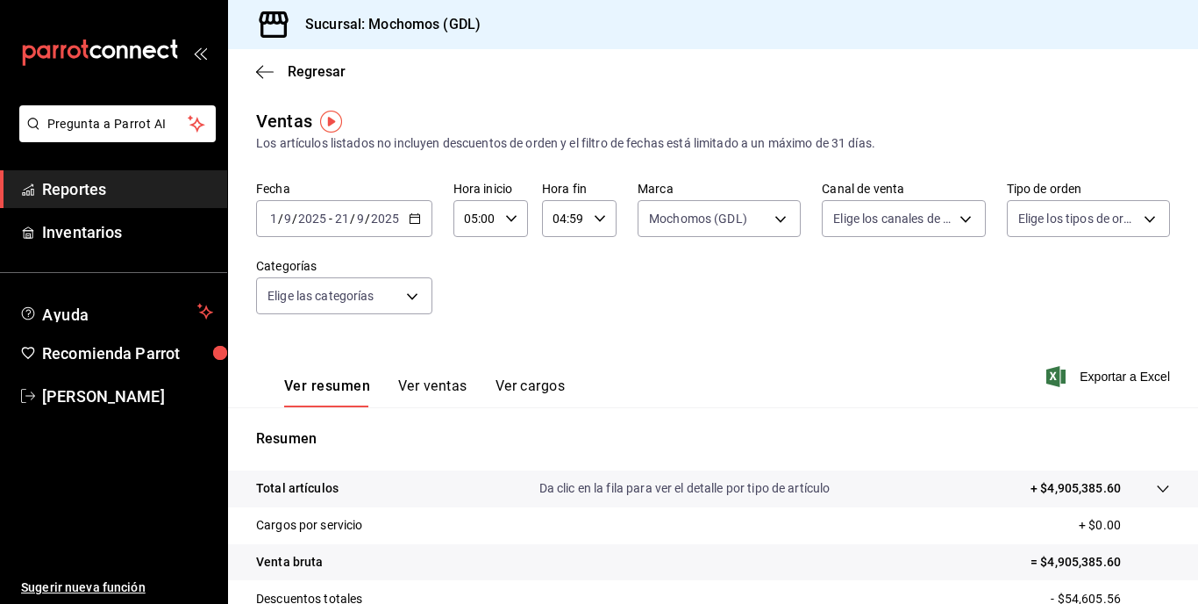
click at [956, 217] on body "Pregunta a Parrot AI Reportes Inventarios Ayuda Recomienda Parrot Maria Serrano…" at bounding box center [599, 302] width 1198 height 604
click at [835, 290] on input "checkbox" at bounding box center [834, 287] width 16 height 16
checkbox input "true"
type input "PARROT,UBER_EATS,RAPPI,DIDI_FOOD,ONLINE"
checkbox input "true"
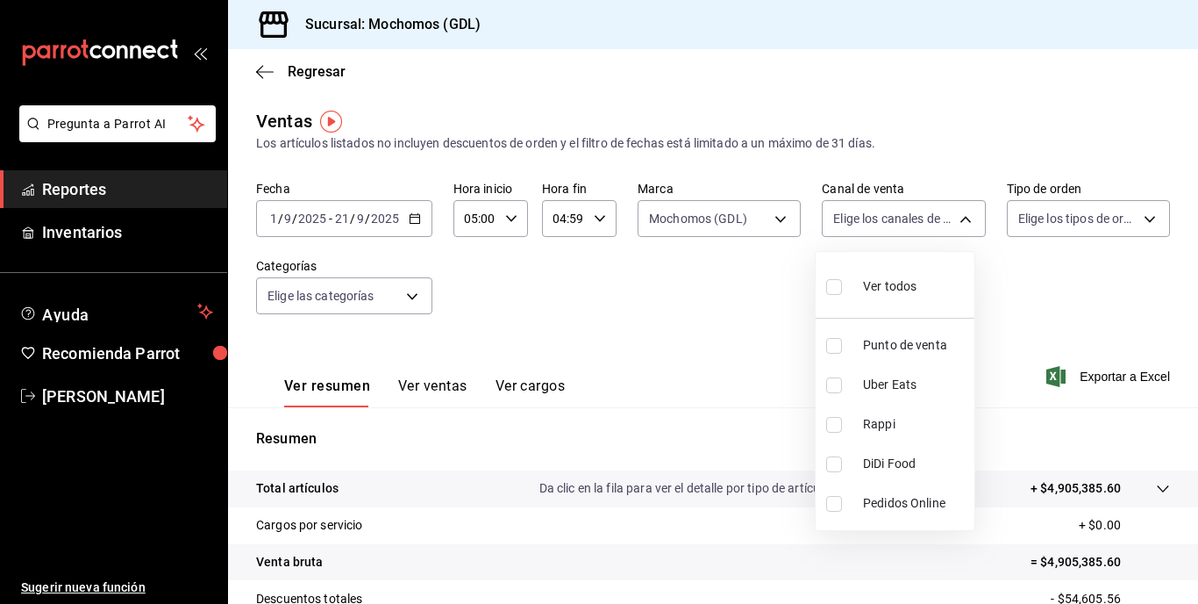
checkbox input "true"
click at [1126, 299] on div at bounding box center [599, 302] width 1198 height 604
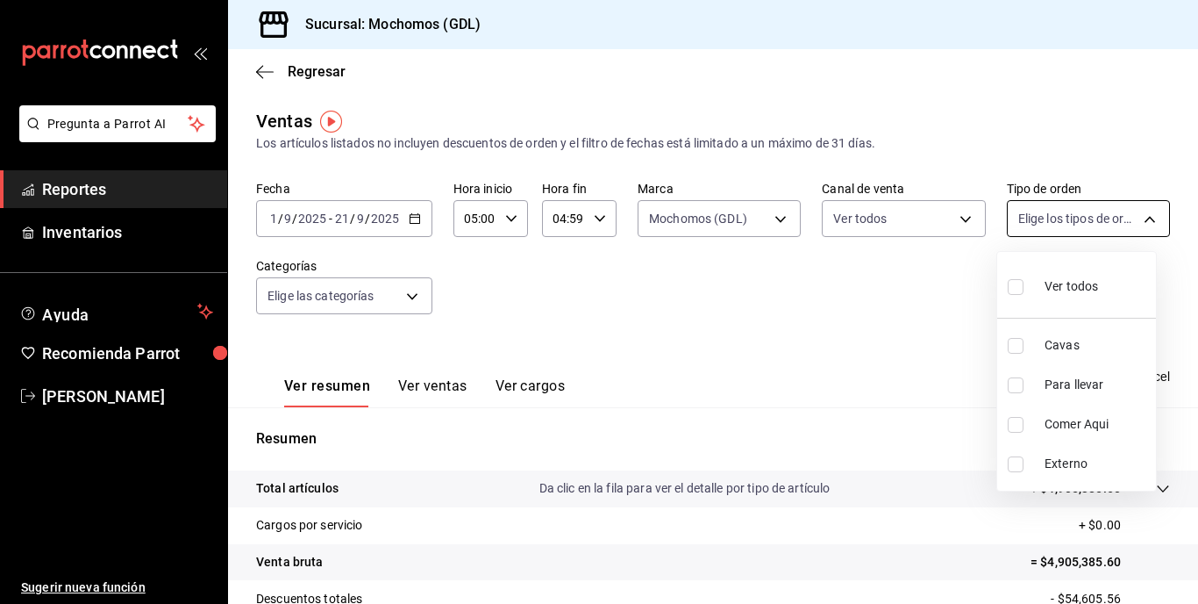
click at [1138, 218] on body "Pregunta a Parrot AI Reportes Inventarios Ayuda Recomienda Parrot Maria Serrano…" at bounding box center [599, 302] width 1198 height 604
click at [1011, 285] on input "checkbox" at bounding box center [1016, 287] width 16 height 16
checkbox input "true"
type input "c3d0baef-30c0-4718-9d76-caab43e27316,13c4cc4a-99d2-42c0-ba96-c3de8c08c13d,7b791…"
checkbox input "true"
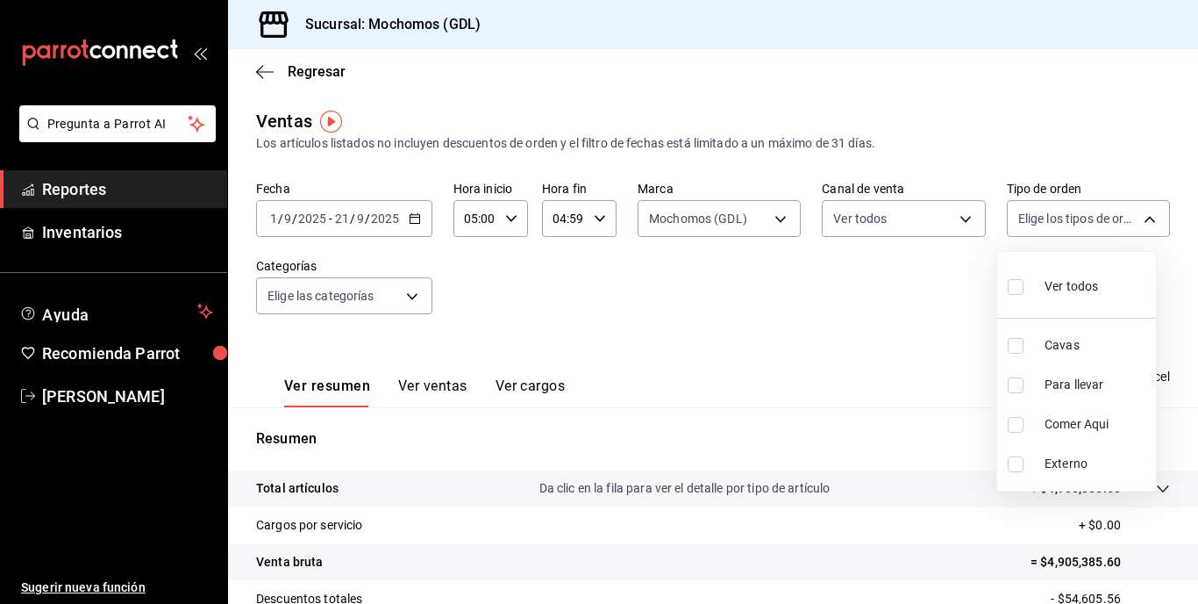
checkbox input "true"
click at [801, 270] on div at bounding box center [599, 302] width 1198 height 604
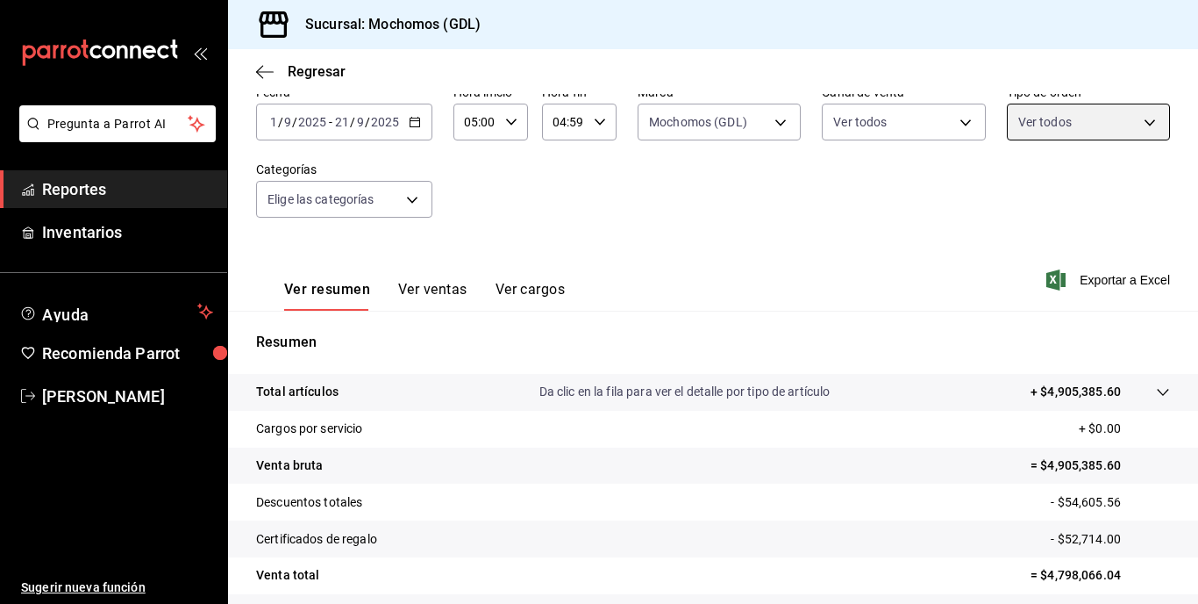
scroll to position [96, 0]
click at [1083, 281] on span "Exportar a Excel" at bounding box center [1110, 280] width 120 height 21
